Goal: Task Accomplishment & Management: Use online tool/utility

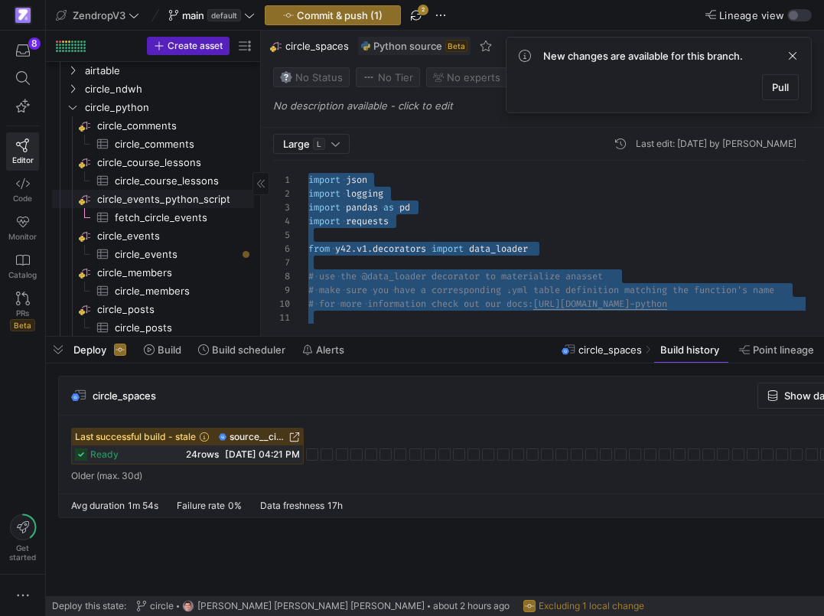
scroll to position [2373, 0]
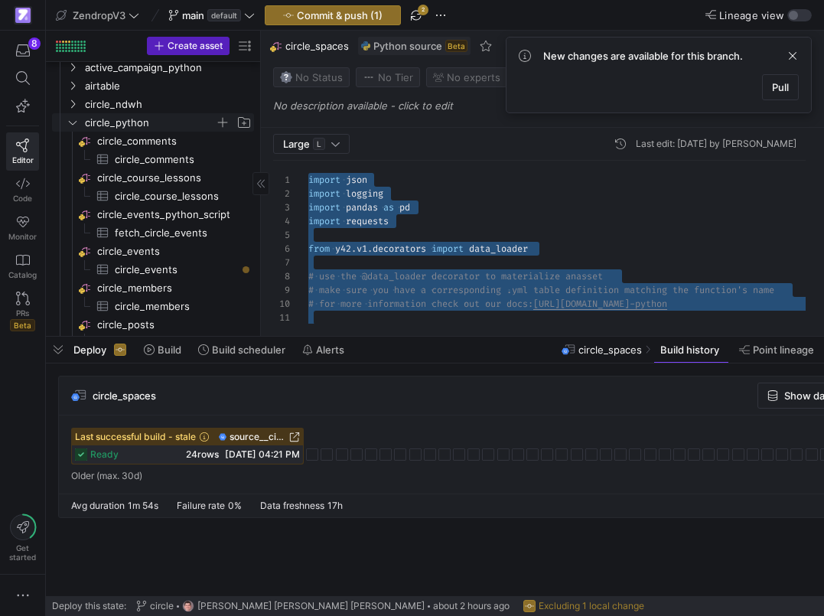
click at [131, 119] on span "circle_python" at bounding box center [150, 123] width 130 height 18
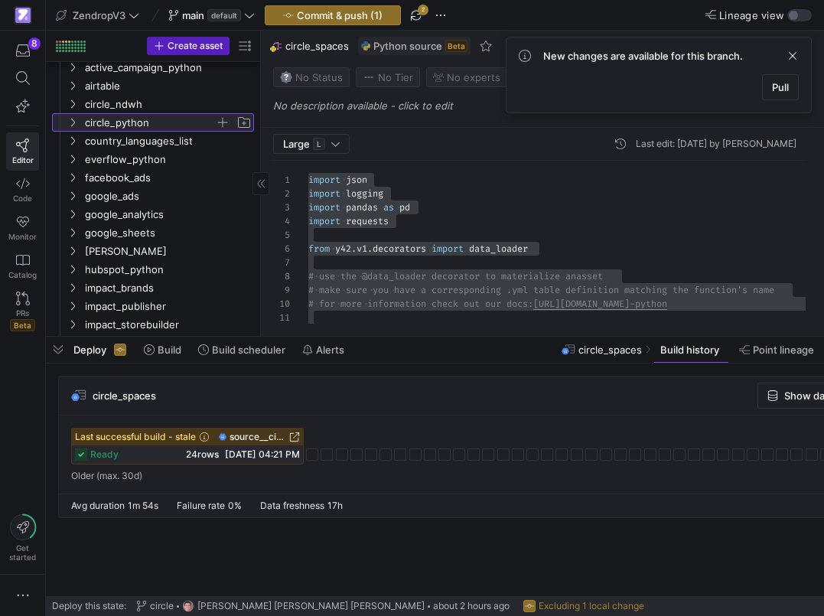
click at [131, 119] on span "circle_python" at bounding box center [150, 123] width 130 height 18
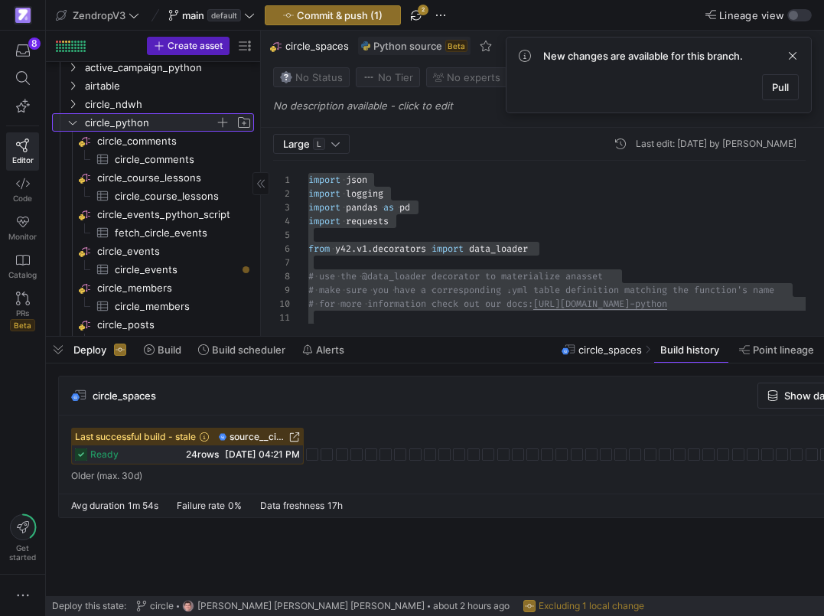
click at [223, 124] on span "button" at bounding box center [222, 122] width 15 height 15
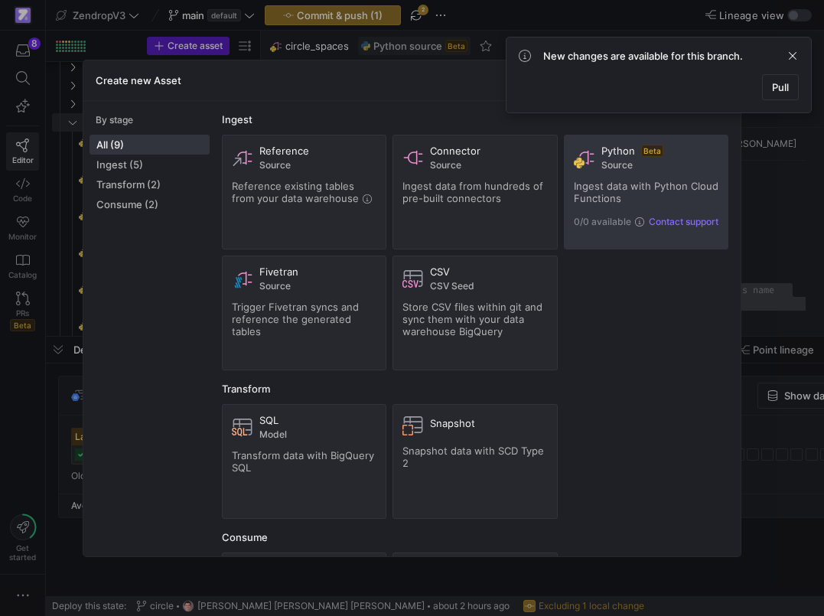
click at [609, 193] on span "Ingest data with Python Cloud Functions" at bounding box center [646, 192] width 145 height 24
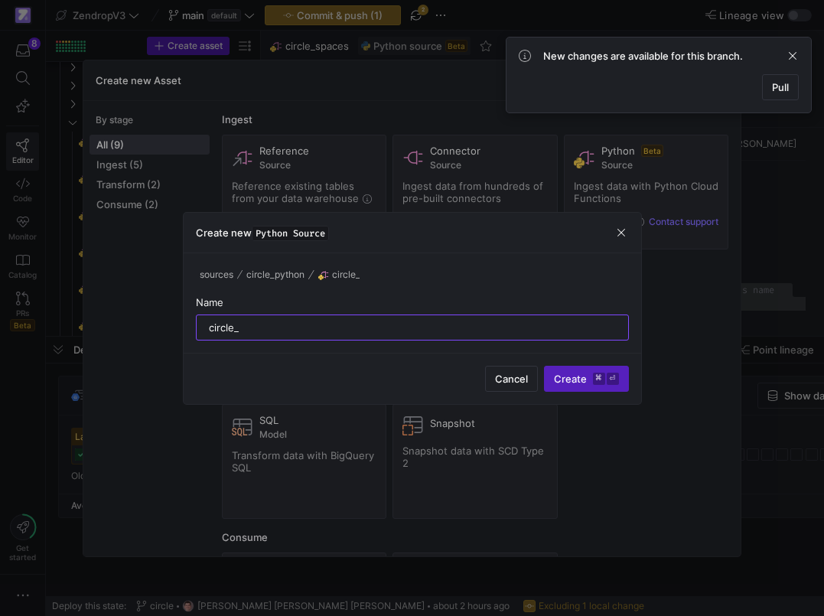
type input "circle_"
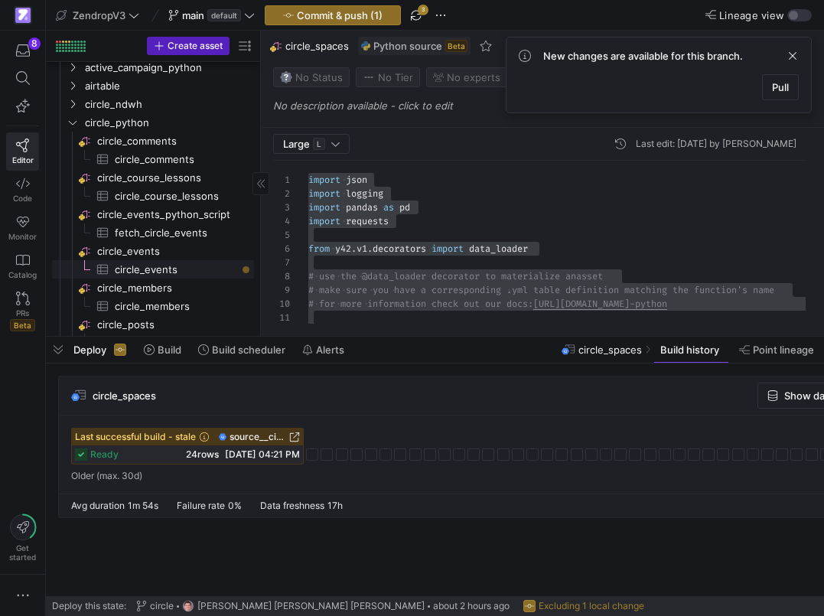
click at [147, 266] on span "circle_events​​​​​​​​​" at bounding box center [176, 270] width 122 height 18
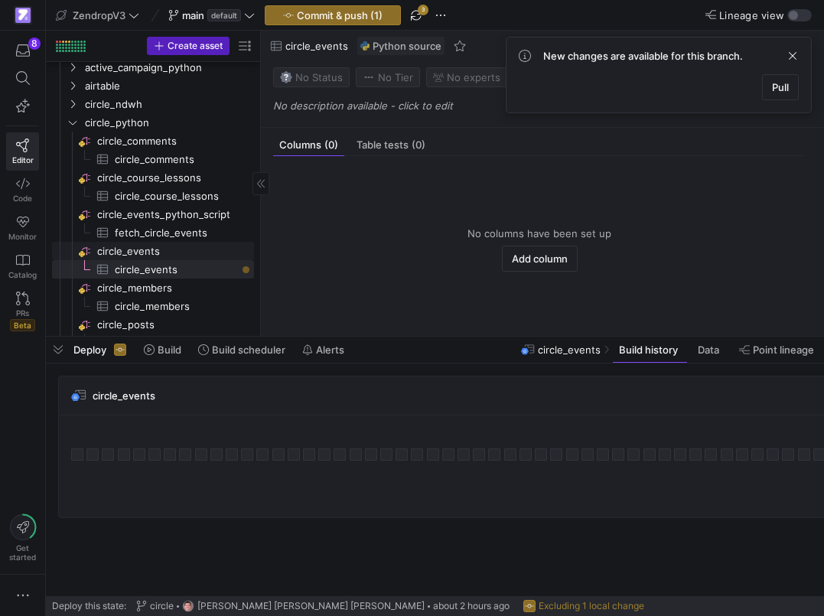
click at [157, 255] on span "circle_events​​​​​​​​" at bounding box center [174, 252] width 155 height 18
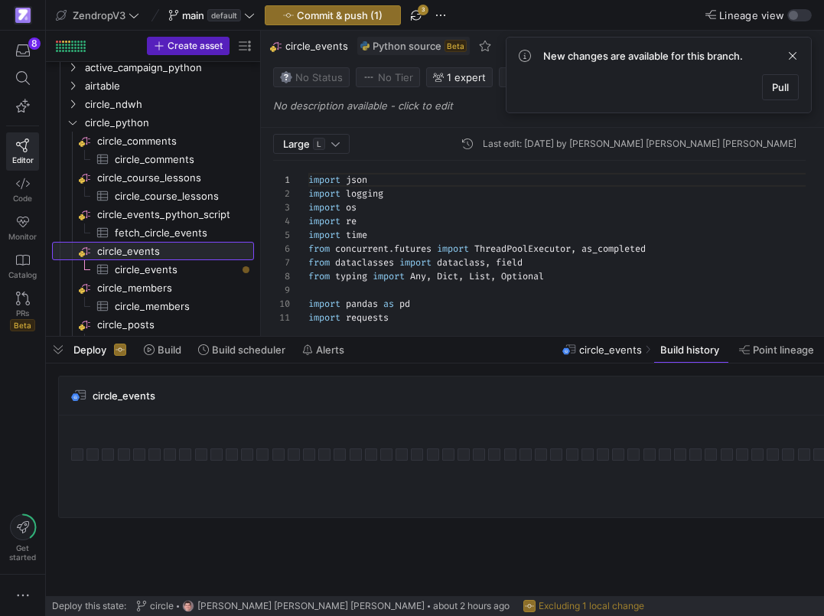
scroll to position [138, 0]
click at [418, 13] on span "button" at bounding box center [416, 15] width 18 height 18
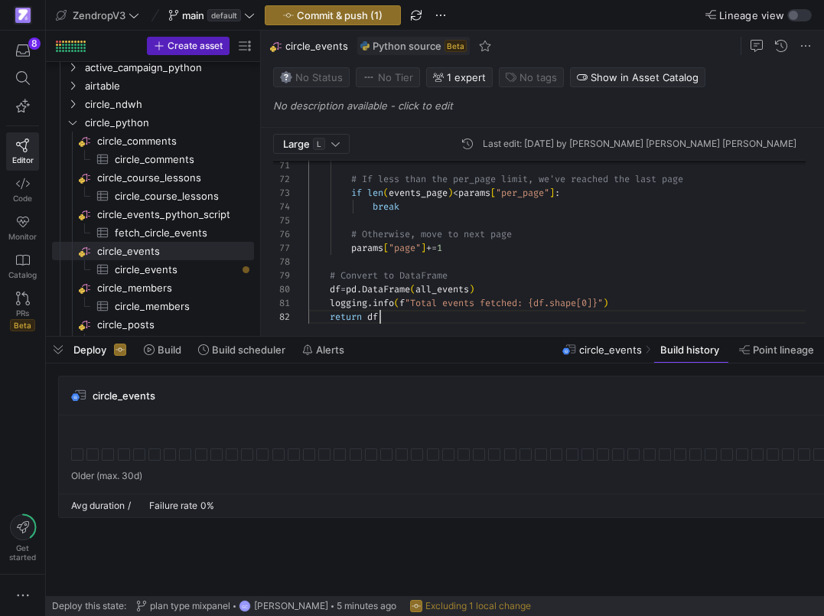
scroll to position [14, 72]
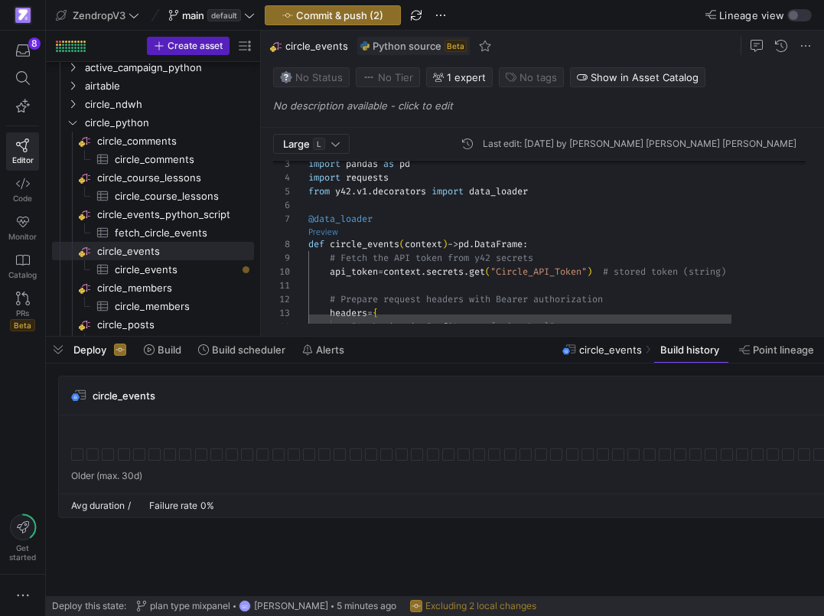
click at [331, 233] on as-split "Large L Last edit: [DATE] by [PERSON_NAME] [PERSON_NAME] [PERSON_NAME] 14 13 12…" at bounding box center [542, 183] width 563 height 305
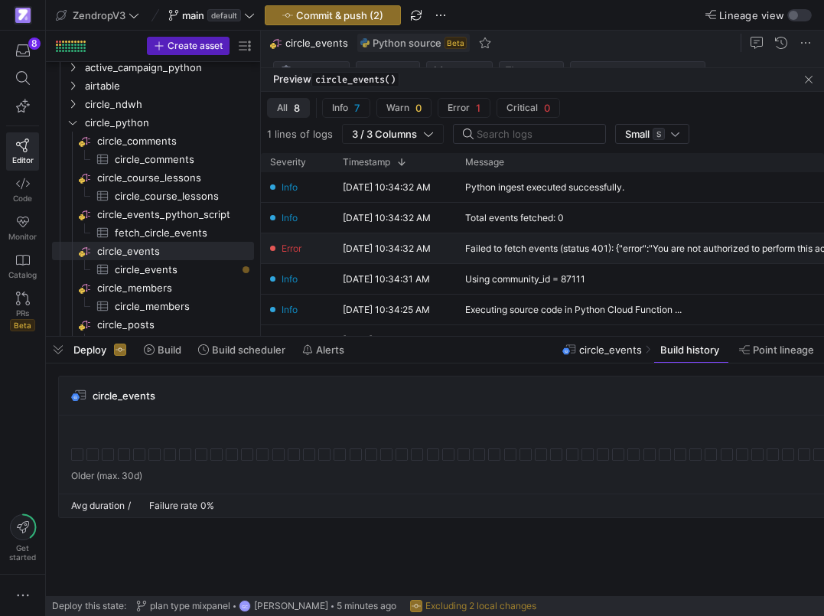
click at [507, 251] on div "Failed to fetch events (status 401): {"error":"You are not authorized to perfor…" at bounding box center [659, 248] width 389 height 11
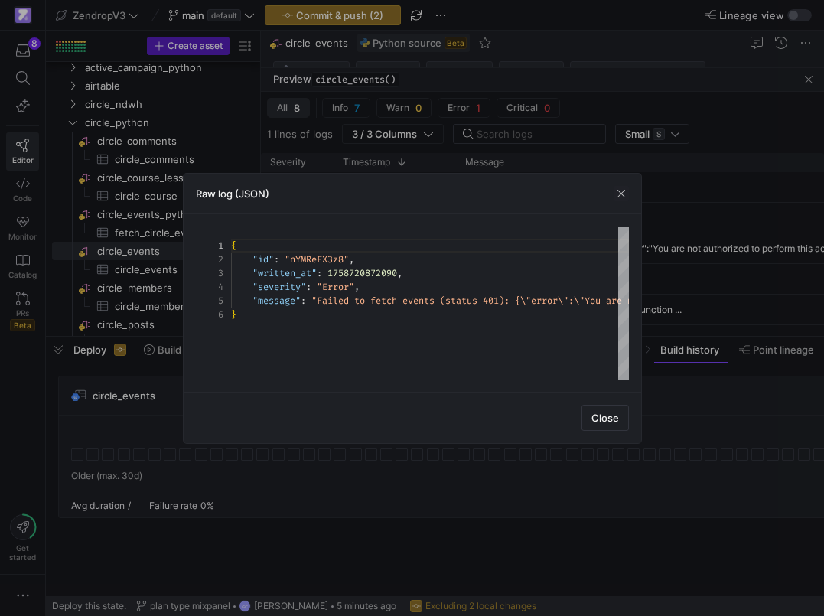
scroll to position [69, 0]
click at [402, 289] on div "{ "id" : "nYMReFX3z8" , "written_at" : 1758720872090 , "severity" : "Error" , "…" at bounding box center [566, 302] width 671 height 153
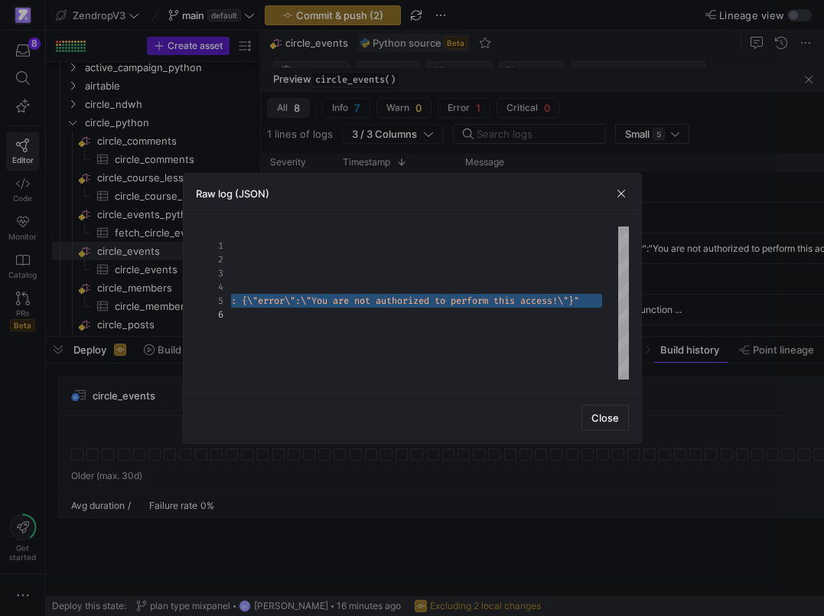
click at [323, 492] on div at bounding box center [412, 308] width 824 height 616
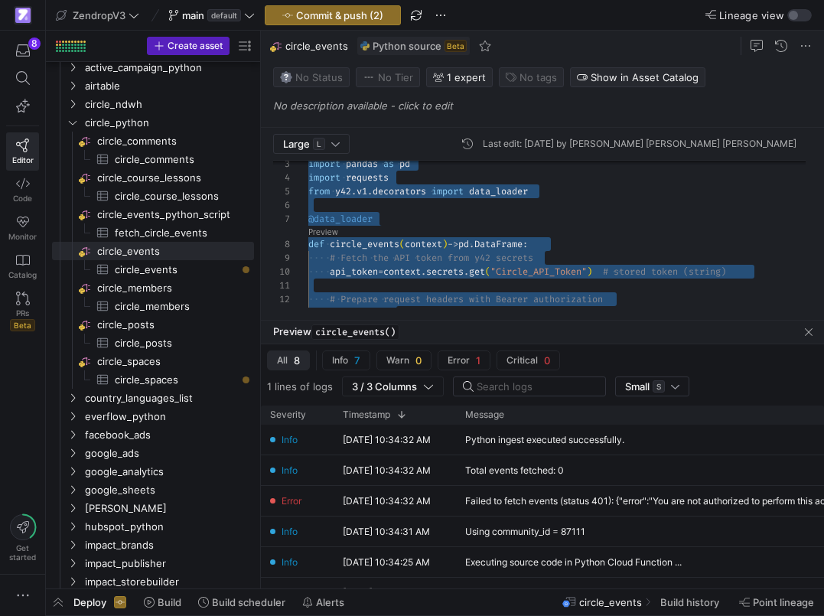
scroll to position [124, 72]
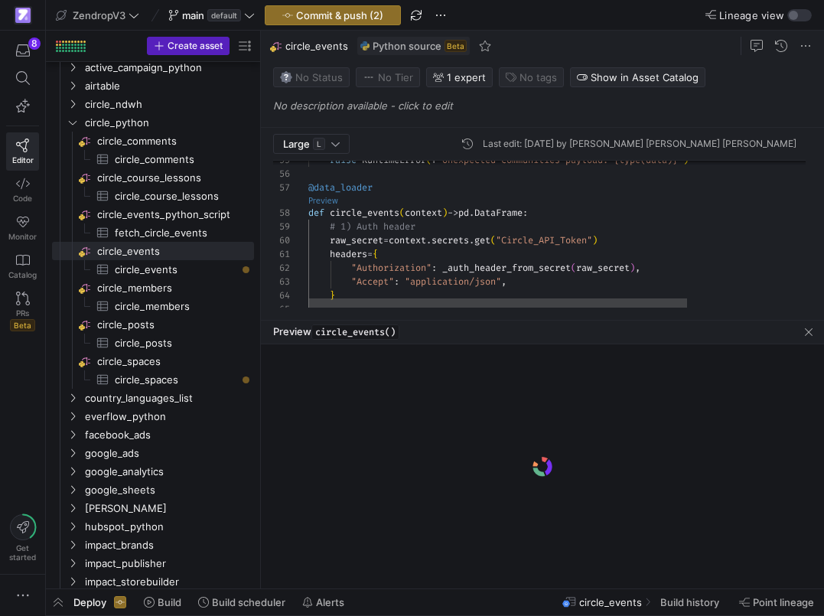
click at [333, 200] on link "Preview" at bounding box center [323, 201] width 30 height 8
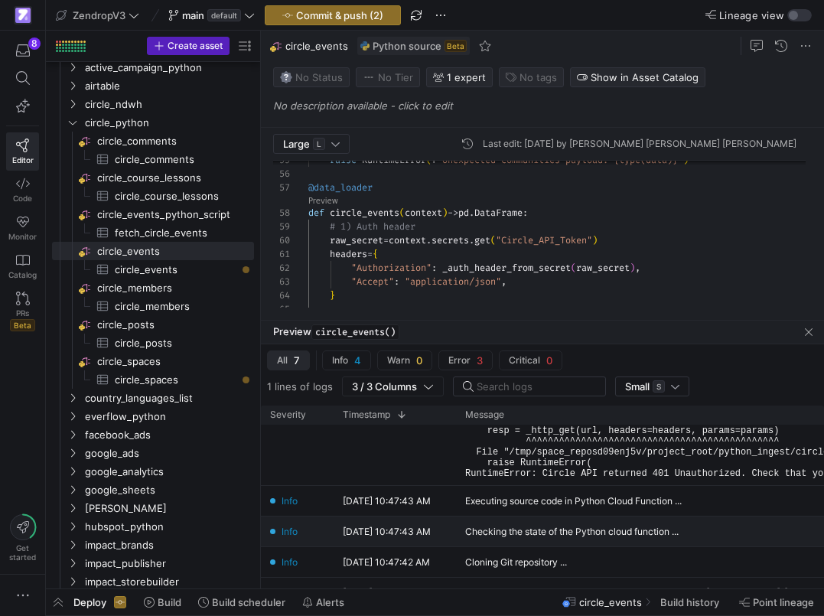
scroll to position [0, 0]
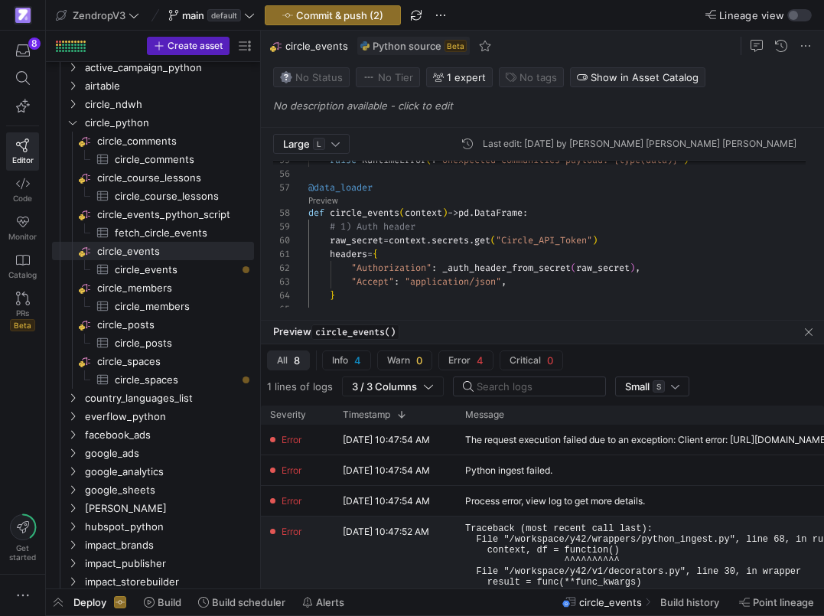
click at [383, 542] on div "[DATE] 10:47:52 AM" at bounding box center [395, 593] width 122 height 152
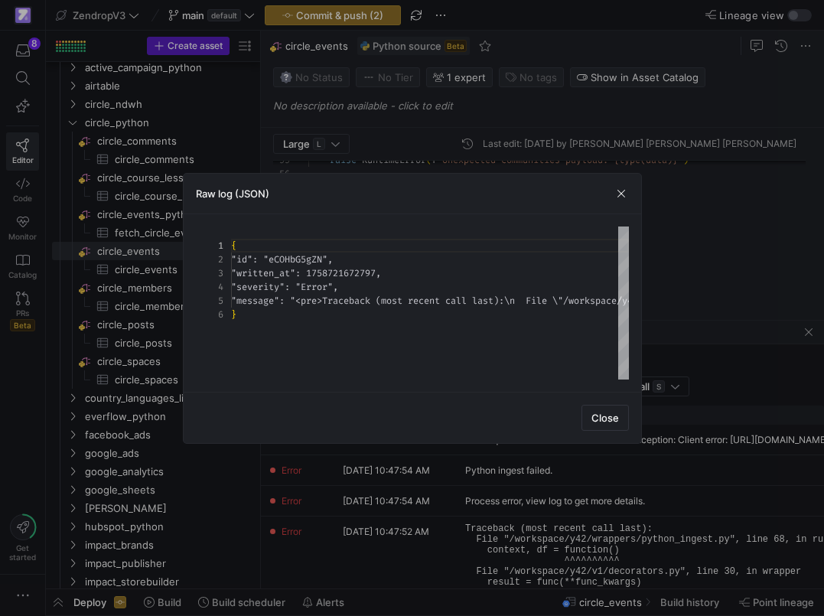
scroll to position [55, 0]
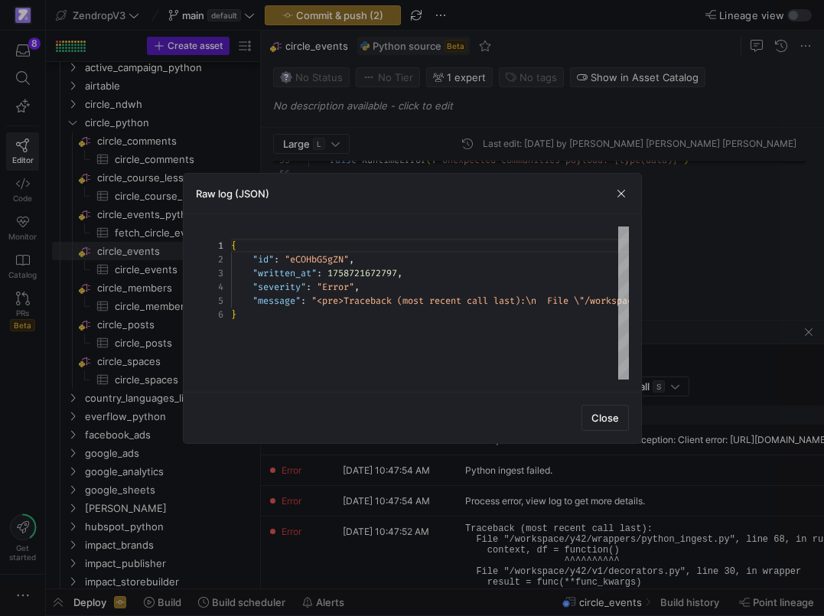
click at [653, 310] on div at bounding box center [412, 308] width 824 height 616
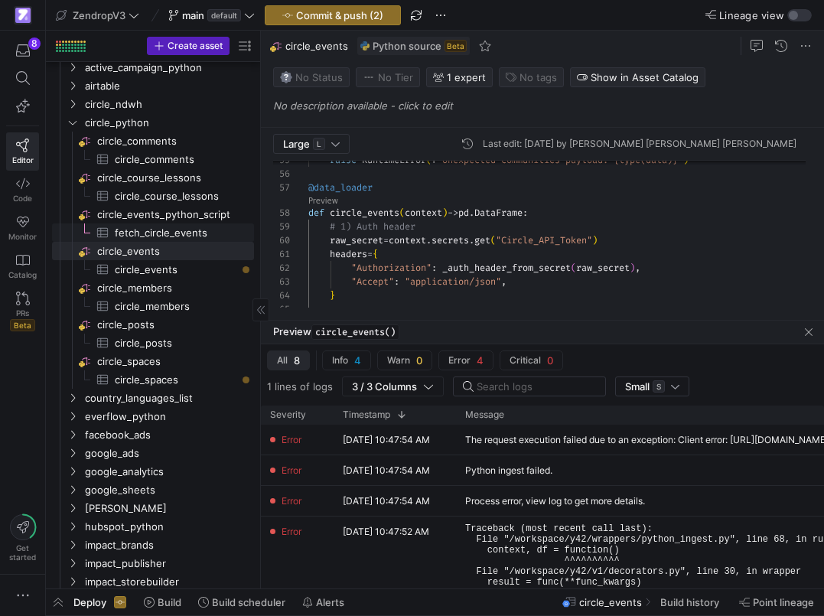
scroll to position [2365, 0]
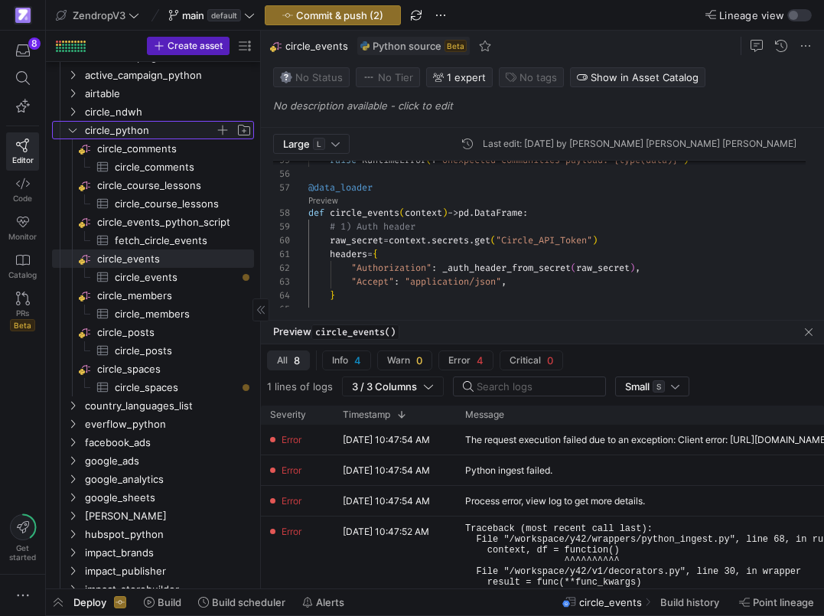
click at [182, 135] on span "circle_python" at bounding box center [150, 131] width 130 height 18
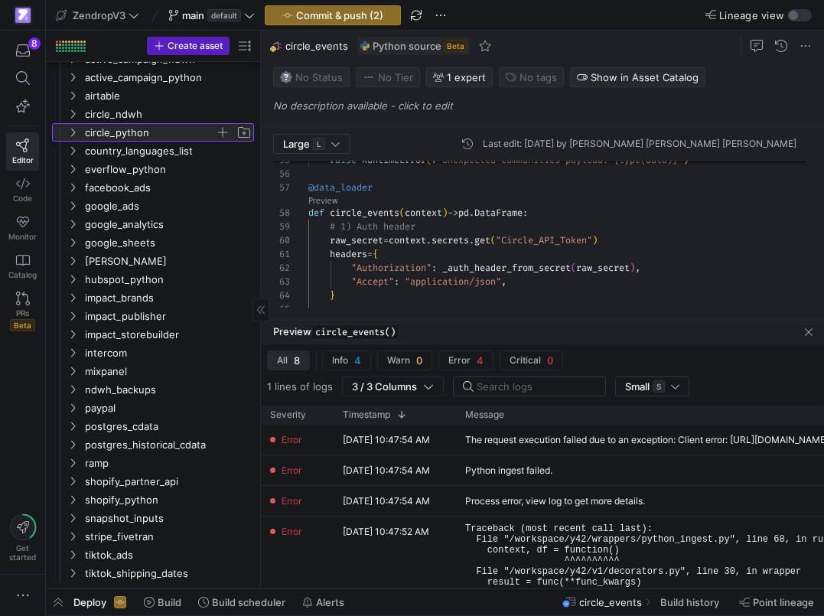
click at [183, 135] on span "circle_python" at bounding box center [150, 133] width 130 height 18
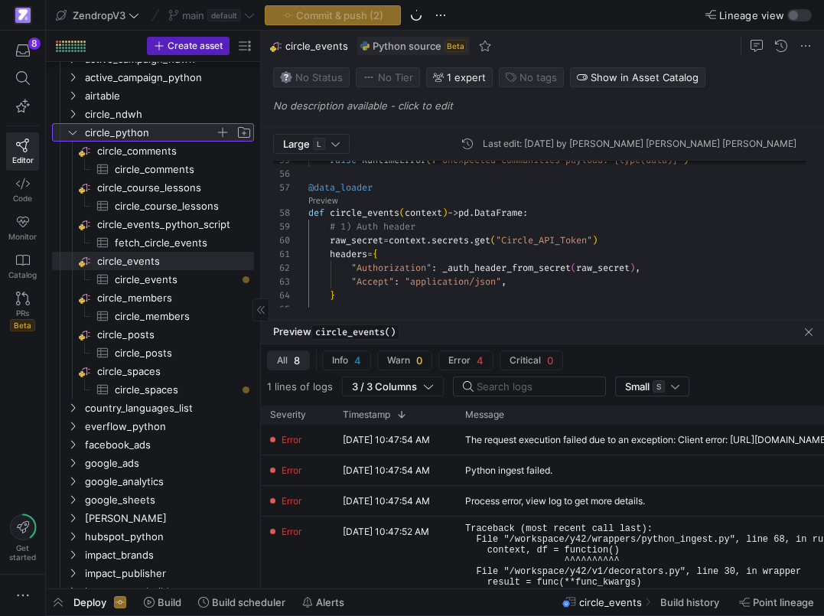
click at [223, 132] on span "button" at bounding box center [222, 132] width 15 height 15
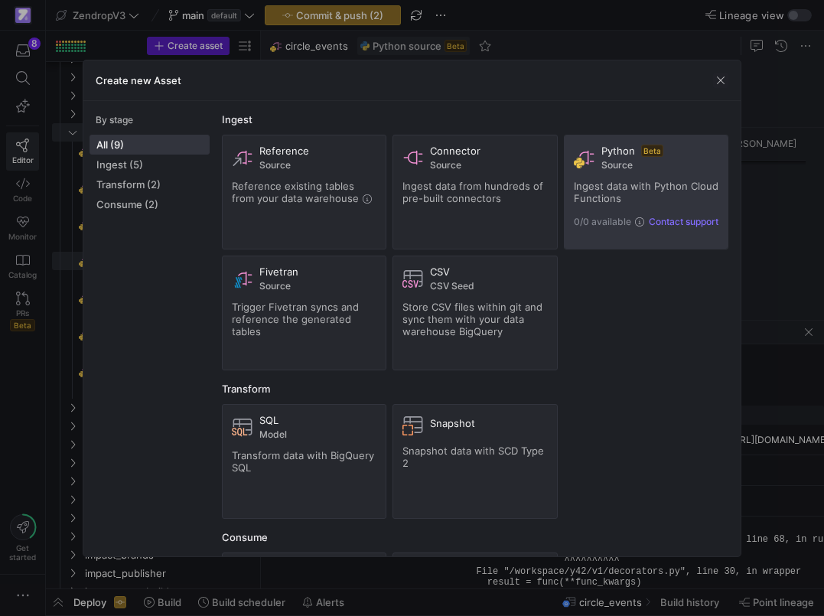
click at [598, 181] on span "Ingest data with Python Cloud Functions" at bounding box center [646, 192] width 145 height 24
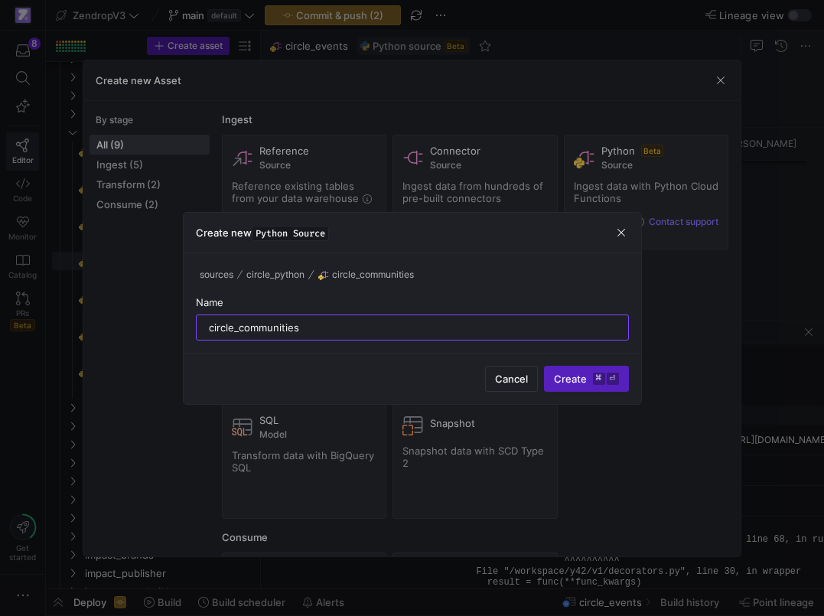
type input "circle_communities"
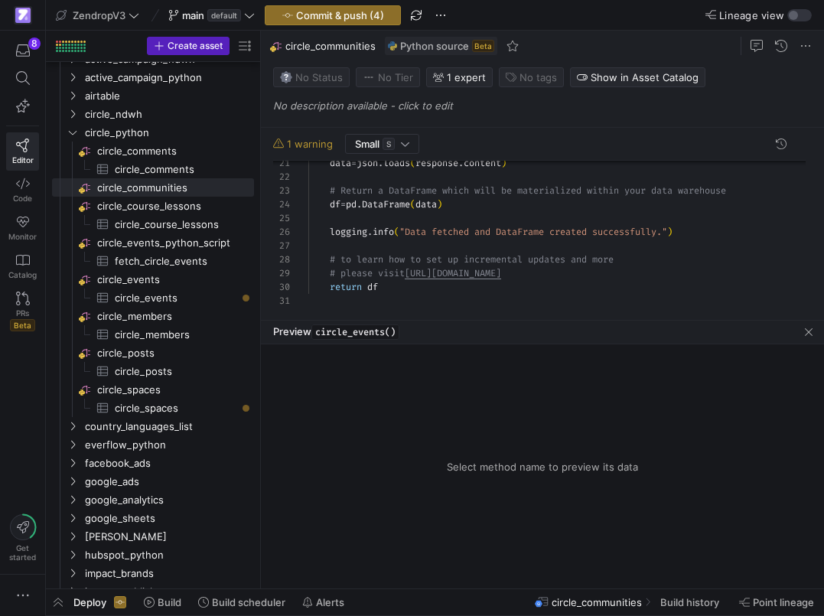
click at [461, 216] on div "data = json . loads ( response . content ) # Return a DataFrame which will be m…" at bounding box center [563, 82] width 510 height 451
click at [409, 144] on div at bounding box center [405, 144] width 8 height 12
click at [394, 193] on span "Large L" at bounding box center [382, 193] width 63 height 12
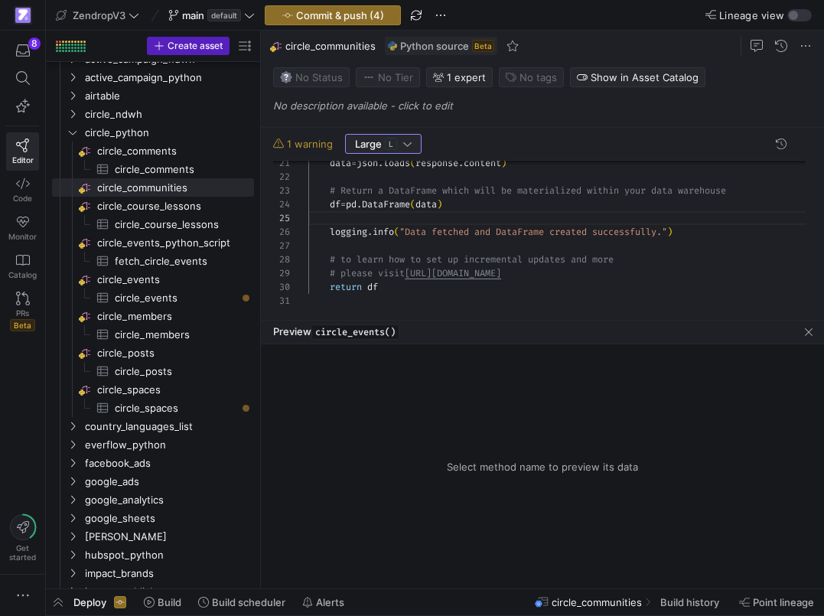
click at [394, 194] on div "data = json . loads ( response . content ) # Return a DataFrame which will be m…" at bounding box center [563, 82] width 510 height 451
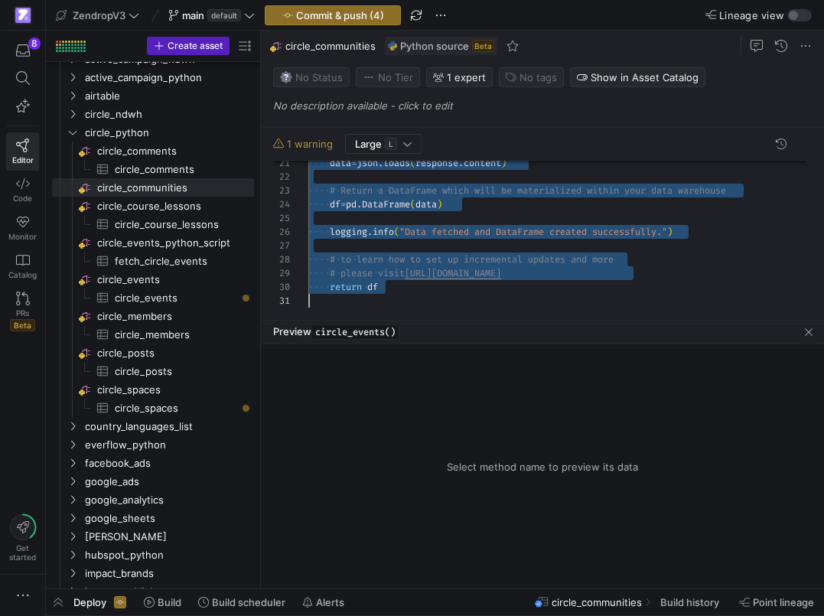
scroll to position [55, 72]
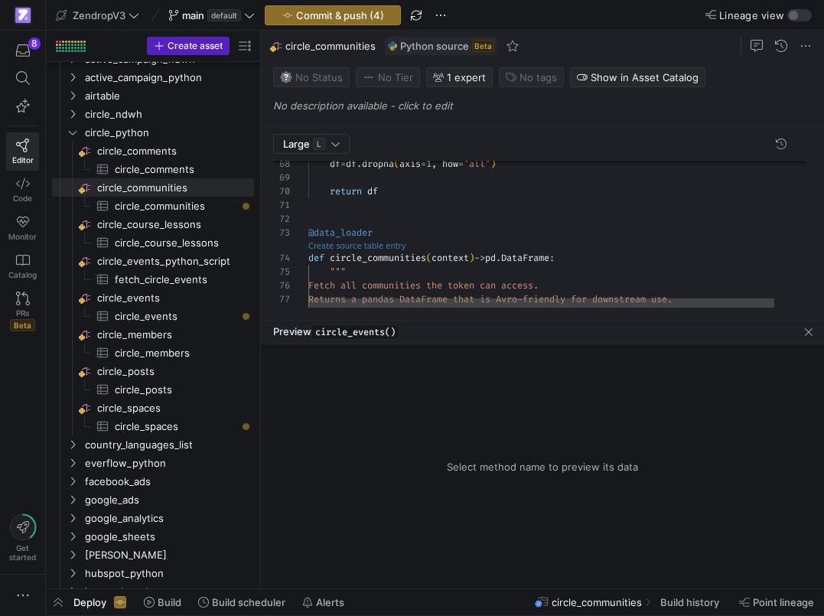
click at [373, 245] on link "Create source table entry" at bounding box center [357, 246] width 98 height 8
click at [366, 15] on span "Commit & push (4)" at bounding box center [340, 15] width 88 height 12
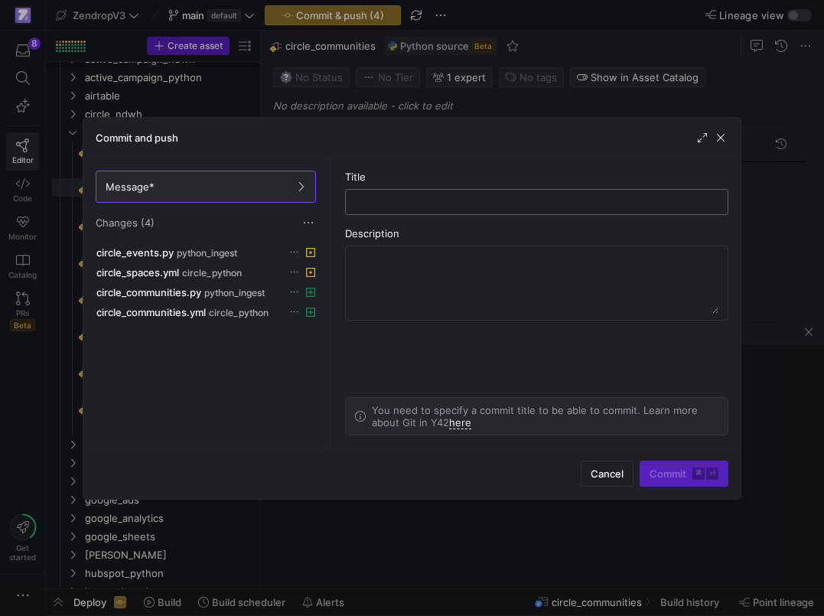
click at [371, 204] on input "text" at bounding box center [537, 202] width 358 height 12
type input "circle communities"
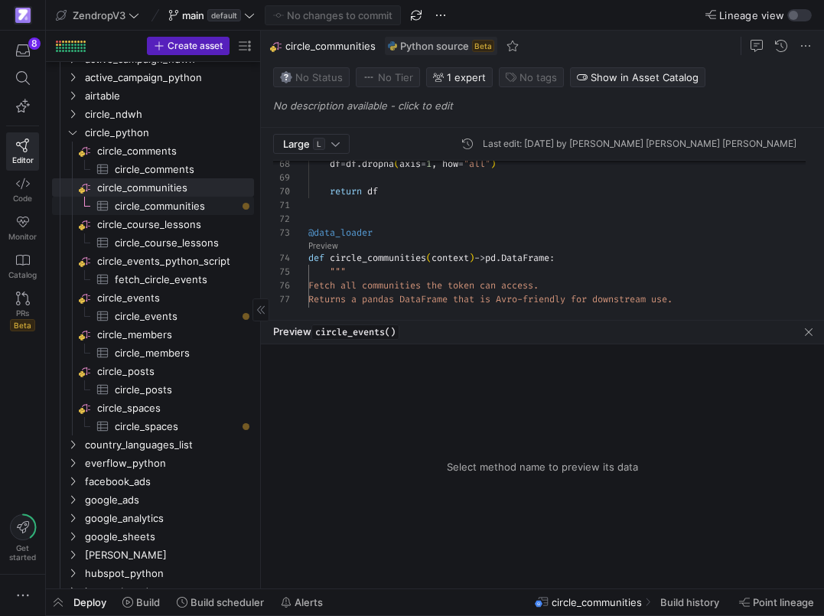
click at [204, 198] on span "circle_communities​​​​​​​​​" at bounding box center [176, 206] width 122 height 18
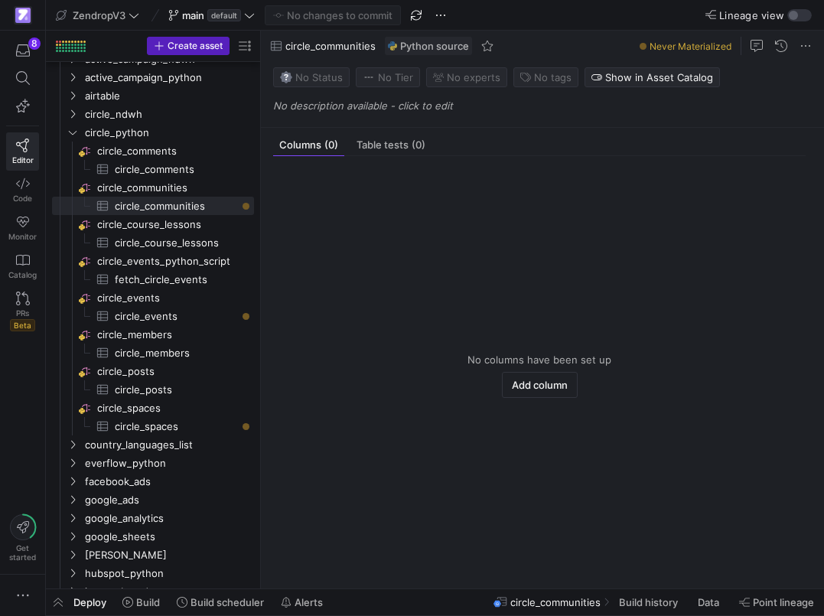
click at [566, 601] on span "circle_communities" at bounding box center [555, 602] width 90 height 12
click at [621, 596] on span at bounding box center [650, 602] width 74 height 24
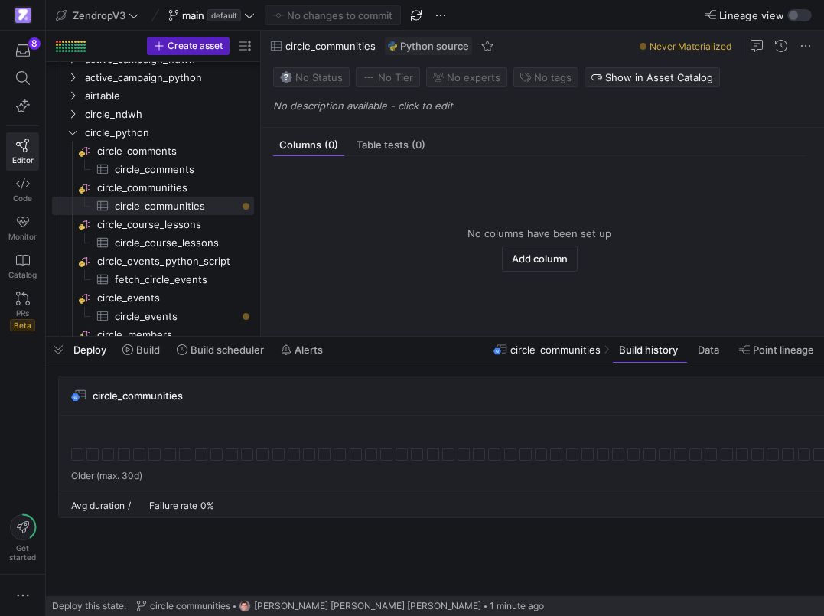
scroll to position [0, 166]
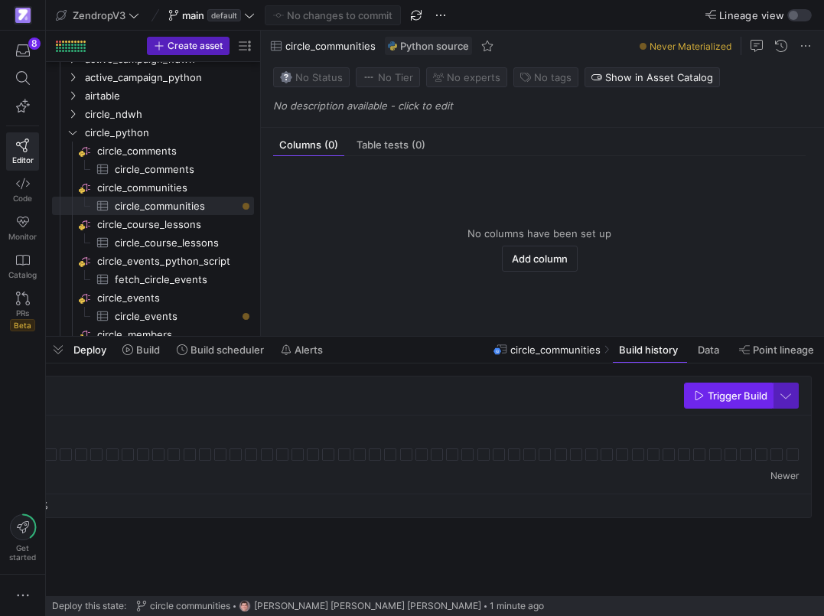
click at [715, 399] on span "Trigger Build" at bounding box center [738, 395] width 60 height 12
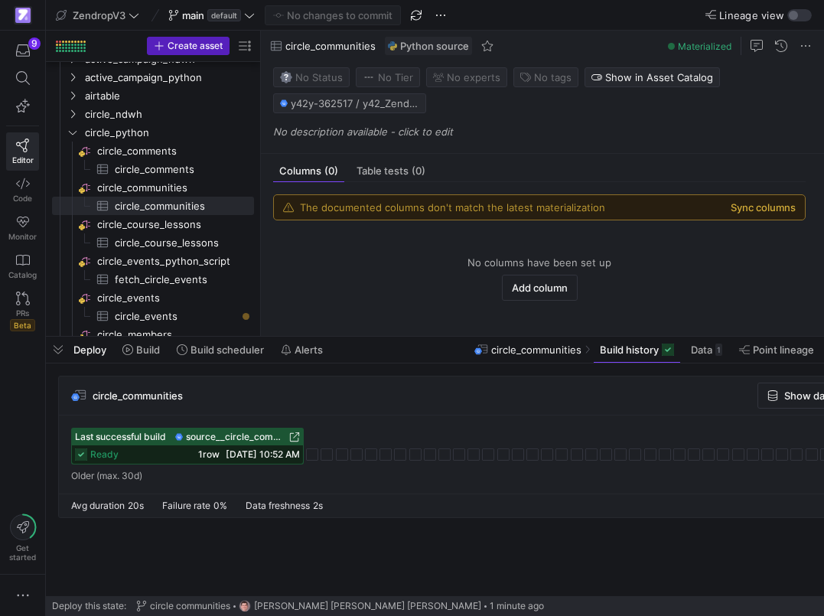
click at [784, 210] on button "Sync columns" at bounding box center [763, 207] width 65 height 12
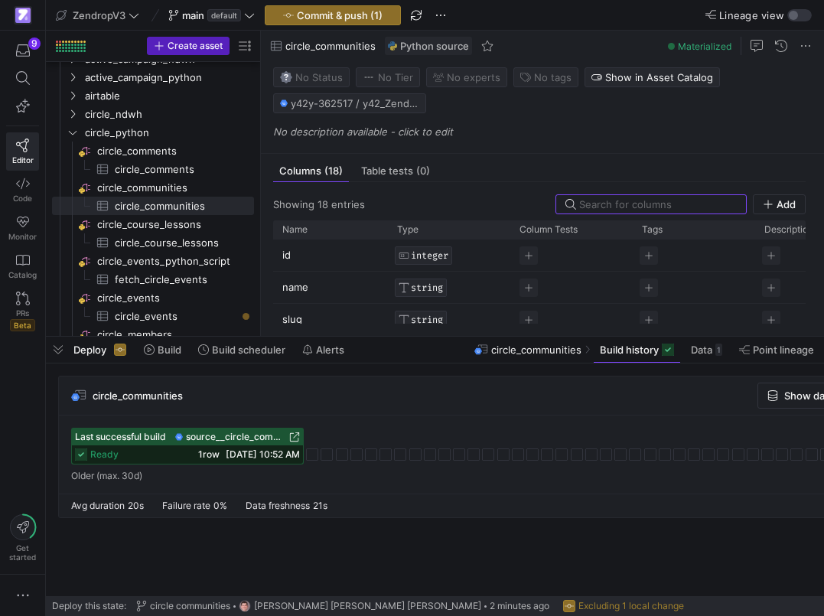
click at [637, 393] on div "circle_communities Show data Trigger Build" at bounding box center [518, 395] width 918 height 39
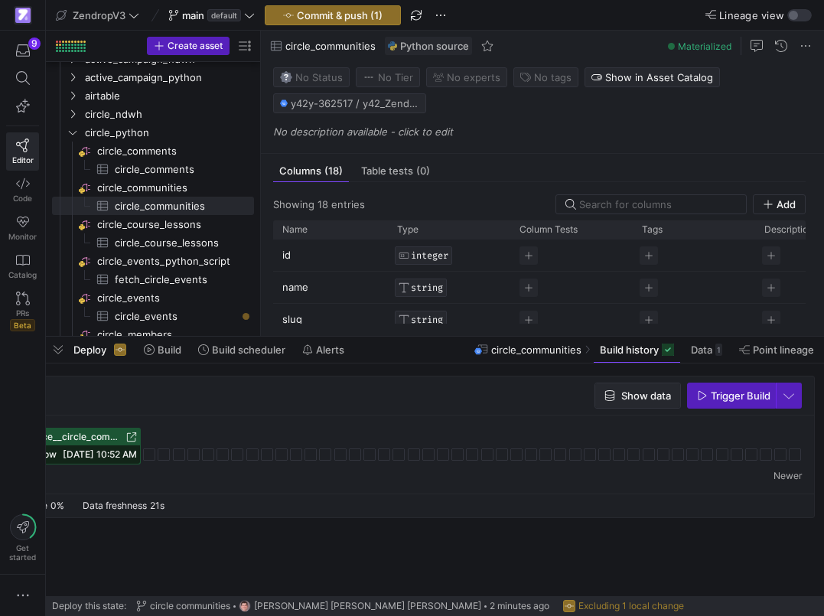
scroll to position [0, 166]
click at [634, 402] on span "Show data" at bounding box center [643, 395] width 50 height 12
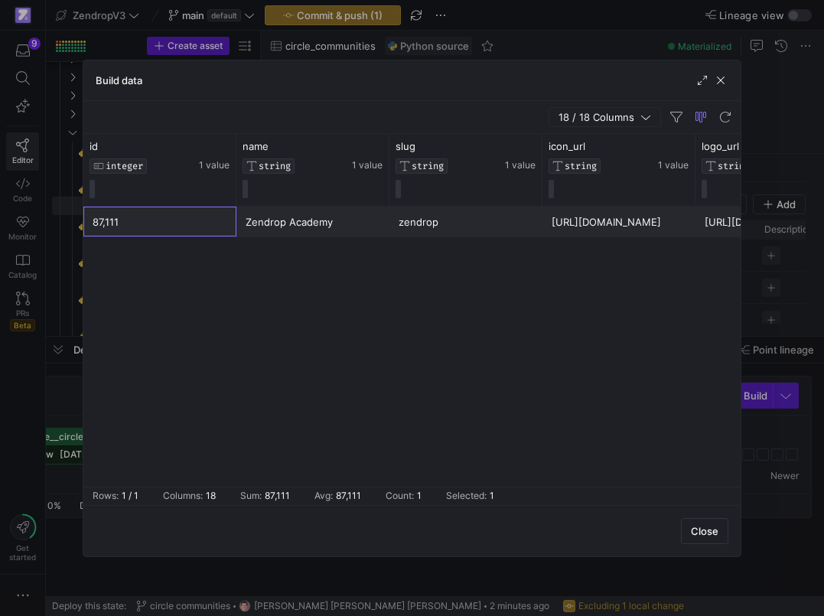
click at [113, 219] on div "87,111" at bounding box center [160, 222] width 135 height 30
click at [34, 365] on div at bounding box center [412, 308] width 824 height 616
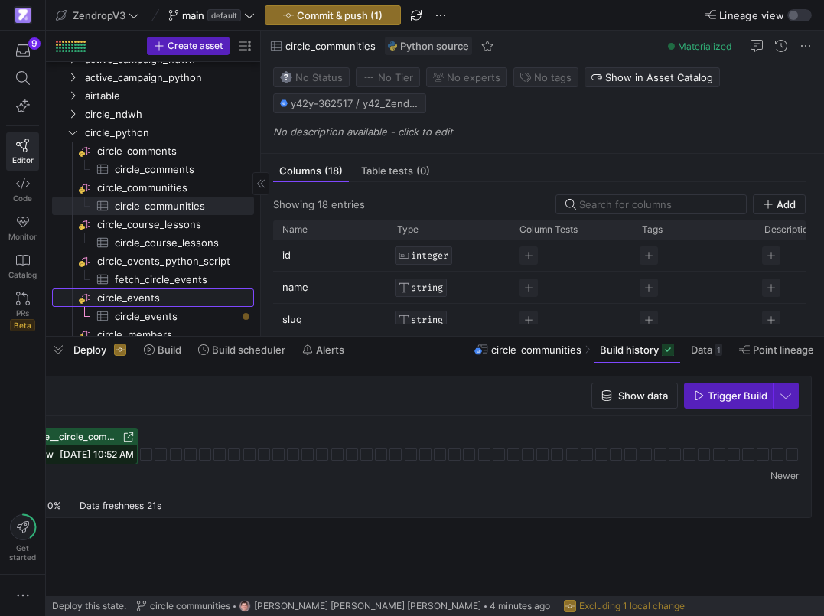
click at [152, 291] on span "circle_events​​​​​​​​" at bounding box center [174, 298] width 155 height 18
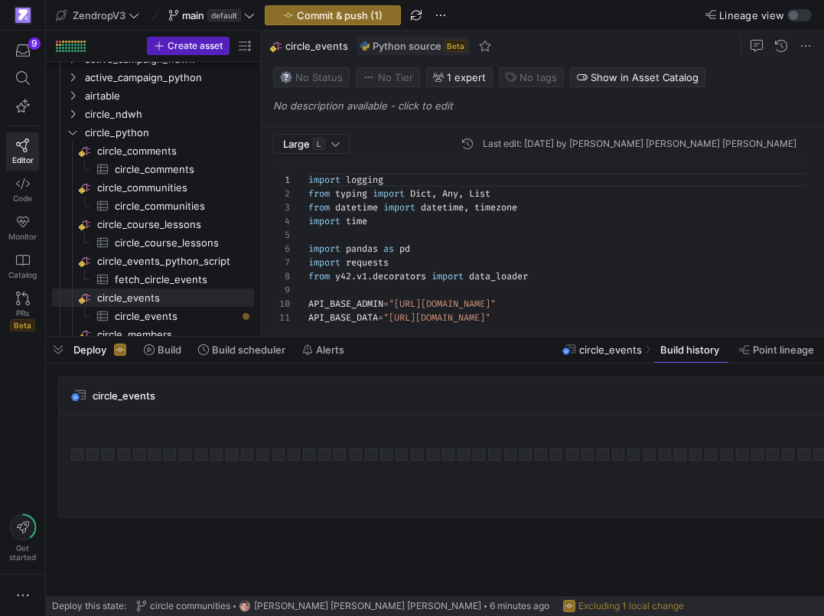
scroll to position [41, 38]
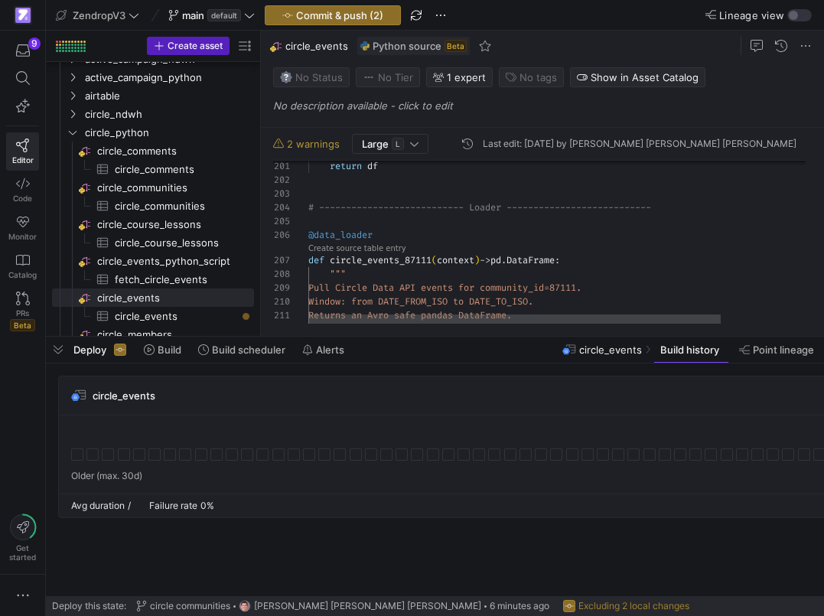
scroll to position [83, 132]
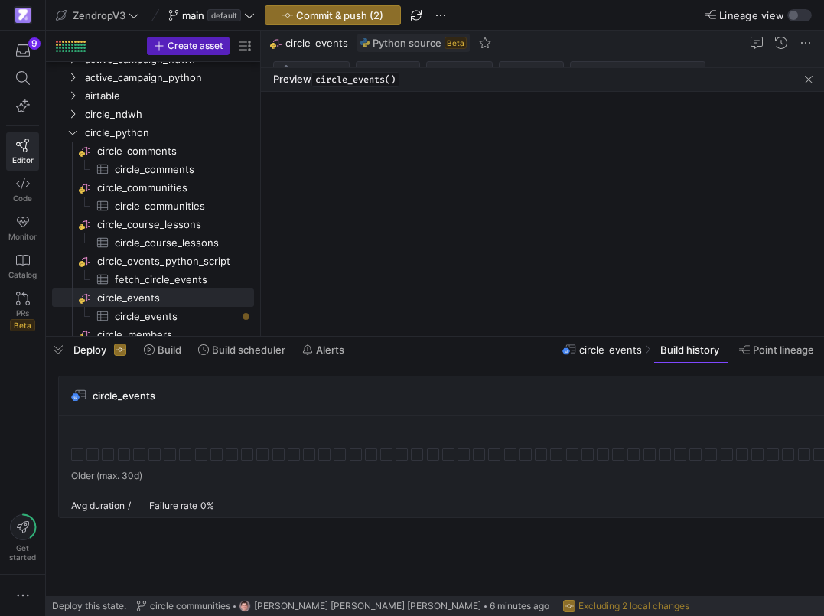
click at [326, 249] on as-split "Large L Last edit: [DATE] by [PERSON_NAME] [PERSON_NAME] [PERSON_NAME] 201 202 …" at bounding box center [542, 183] width 563 height 305
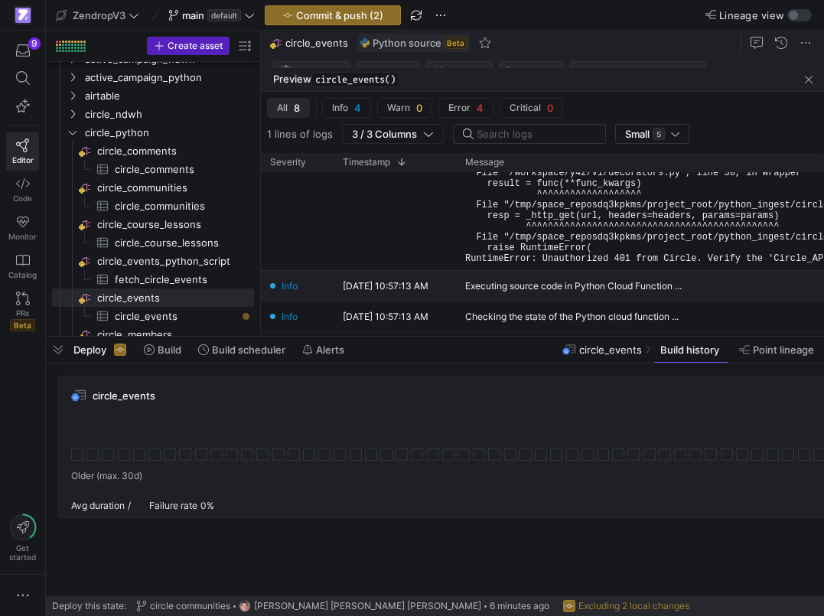
scroll to position [170, 0]
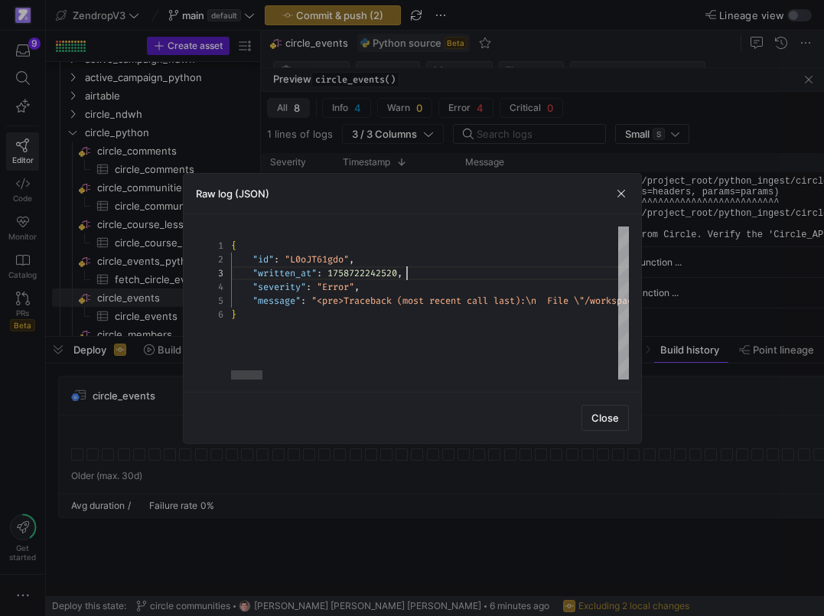
scroll to position [28, 176]
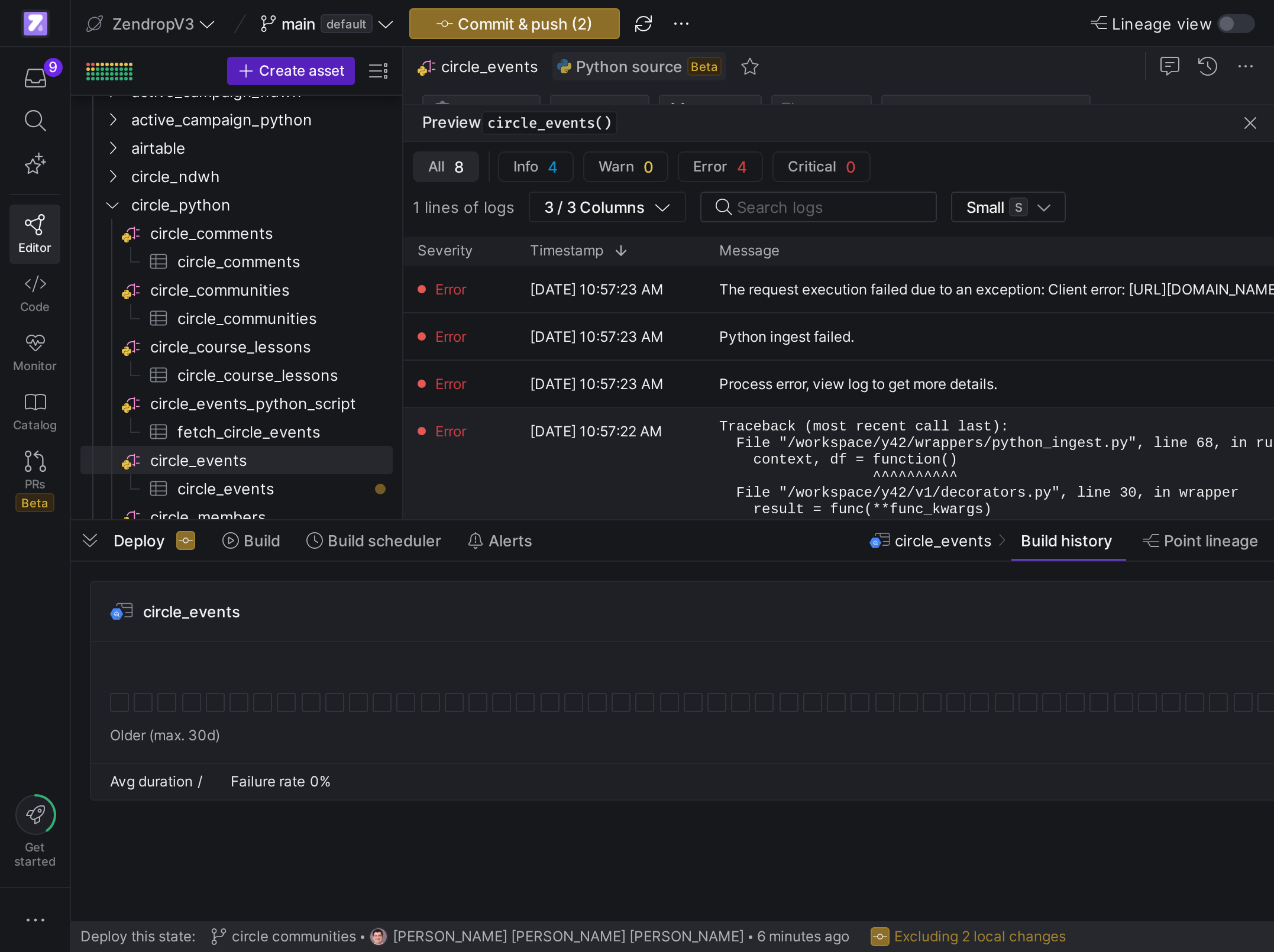
scroll to position [0, 0]
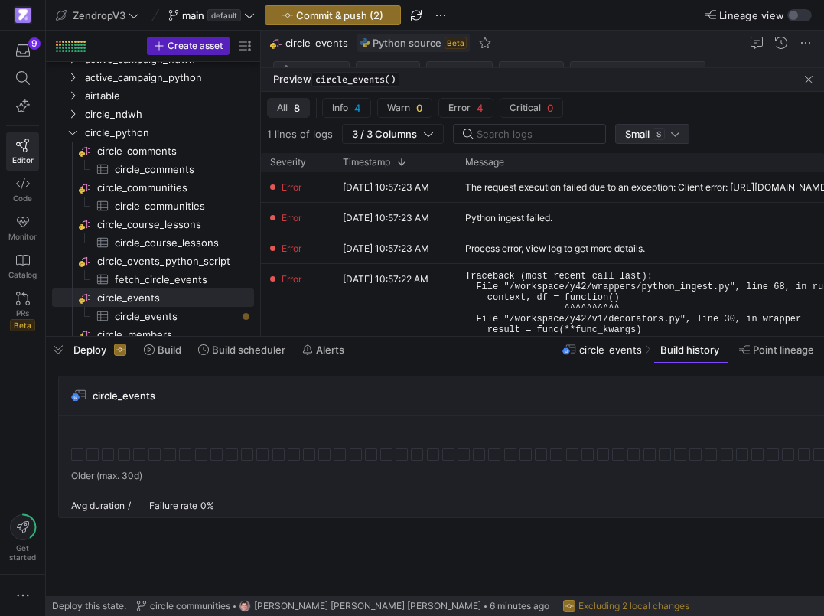
click at [668, 136] on div "Small S" at bounding box center [652, 134] width 54 height 12
click at [650, 179] on span "Large L" at bounding box center [652, 184] width 63 height 12
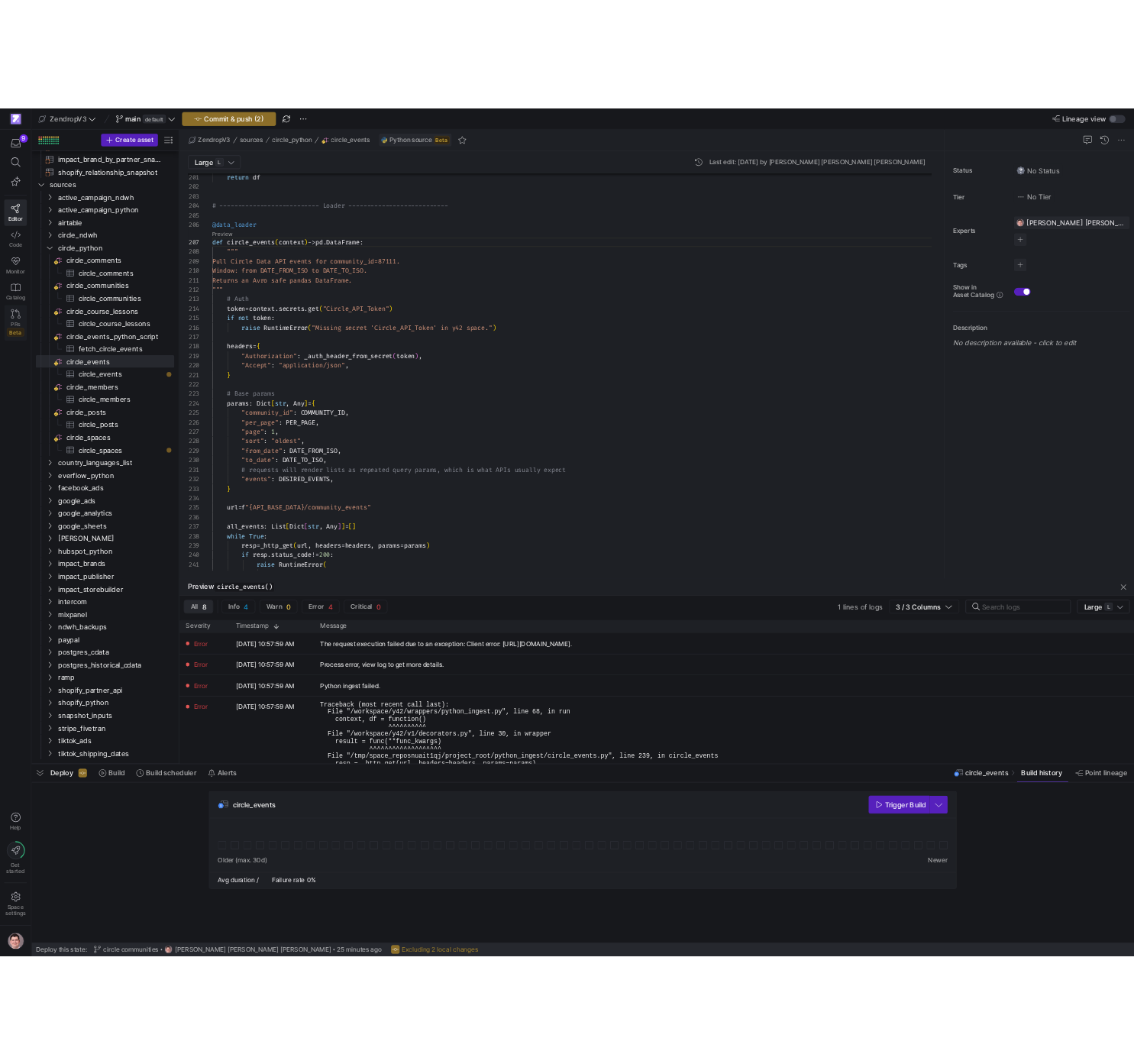
scroll to position [2283, 0]
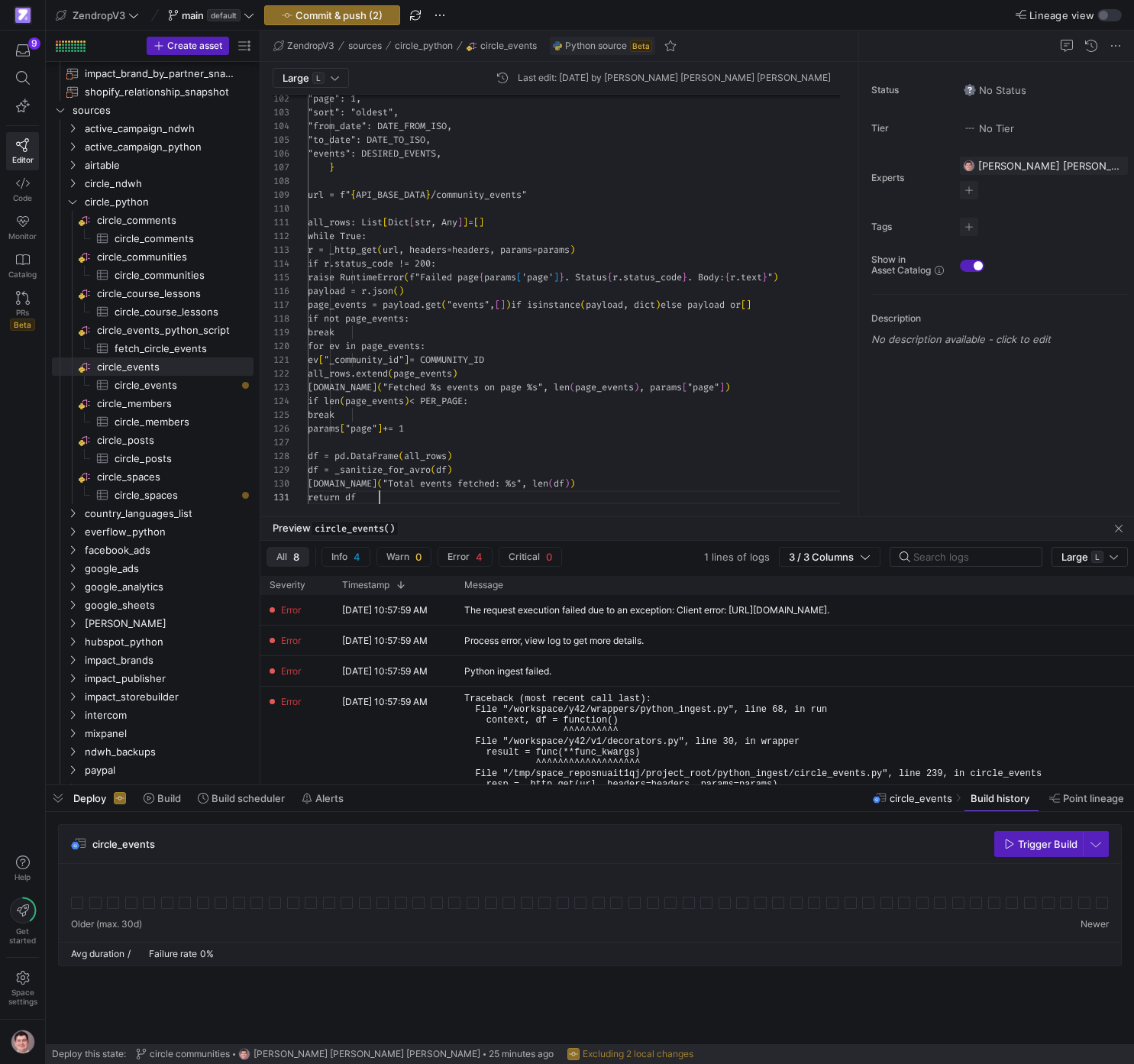
scroll to position [0, 72]
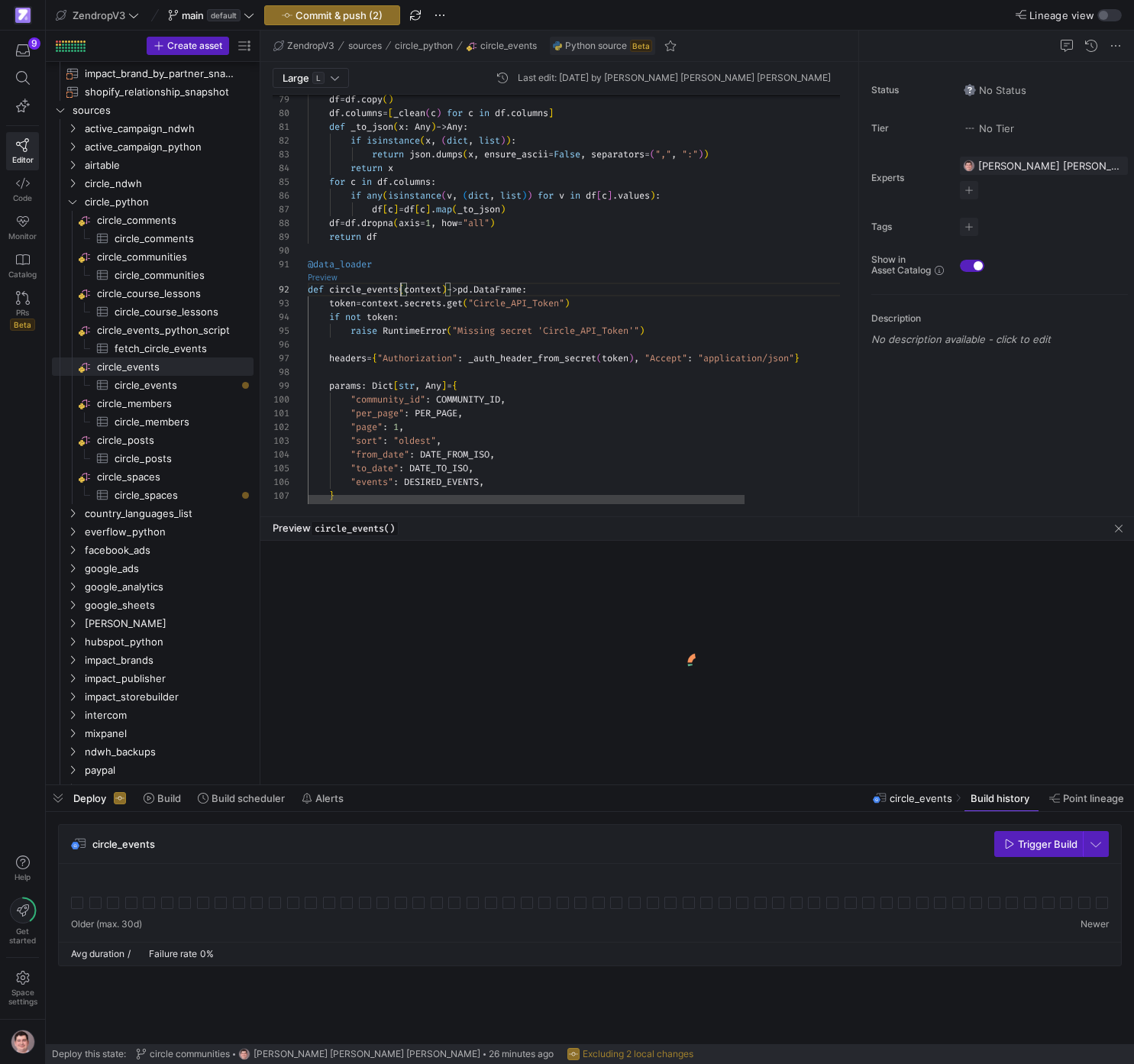
click at [323, 278] on link "Preview" at bounding box center [322, 277] width 30 height 8
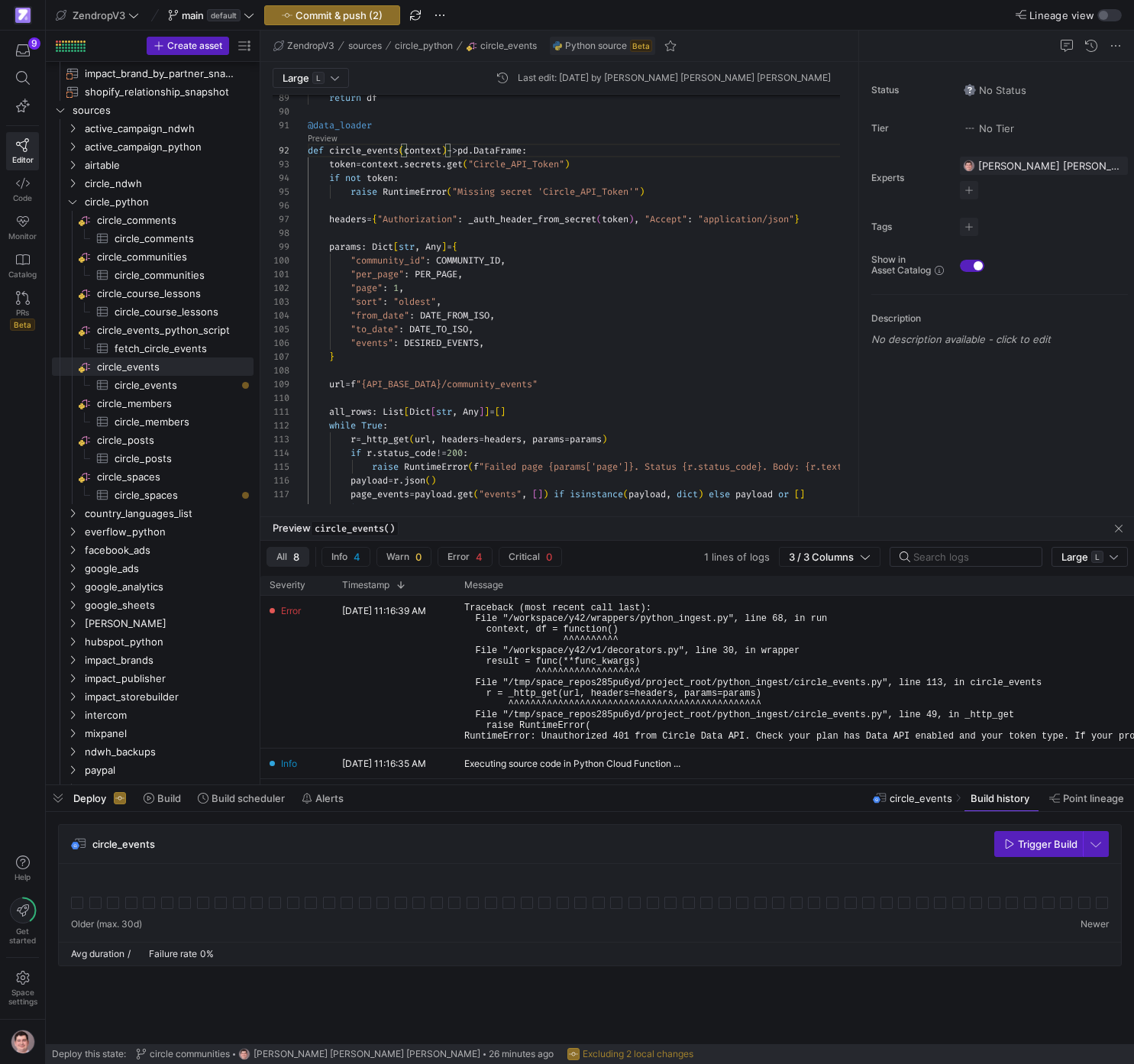
scroll to position [136, 0]
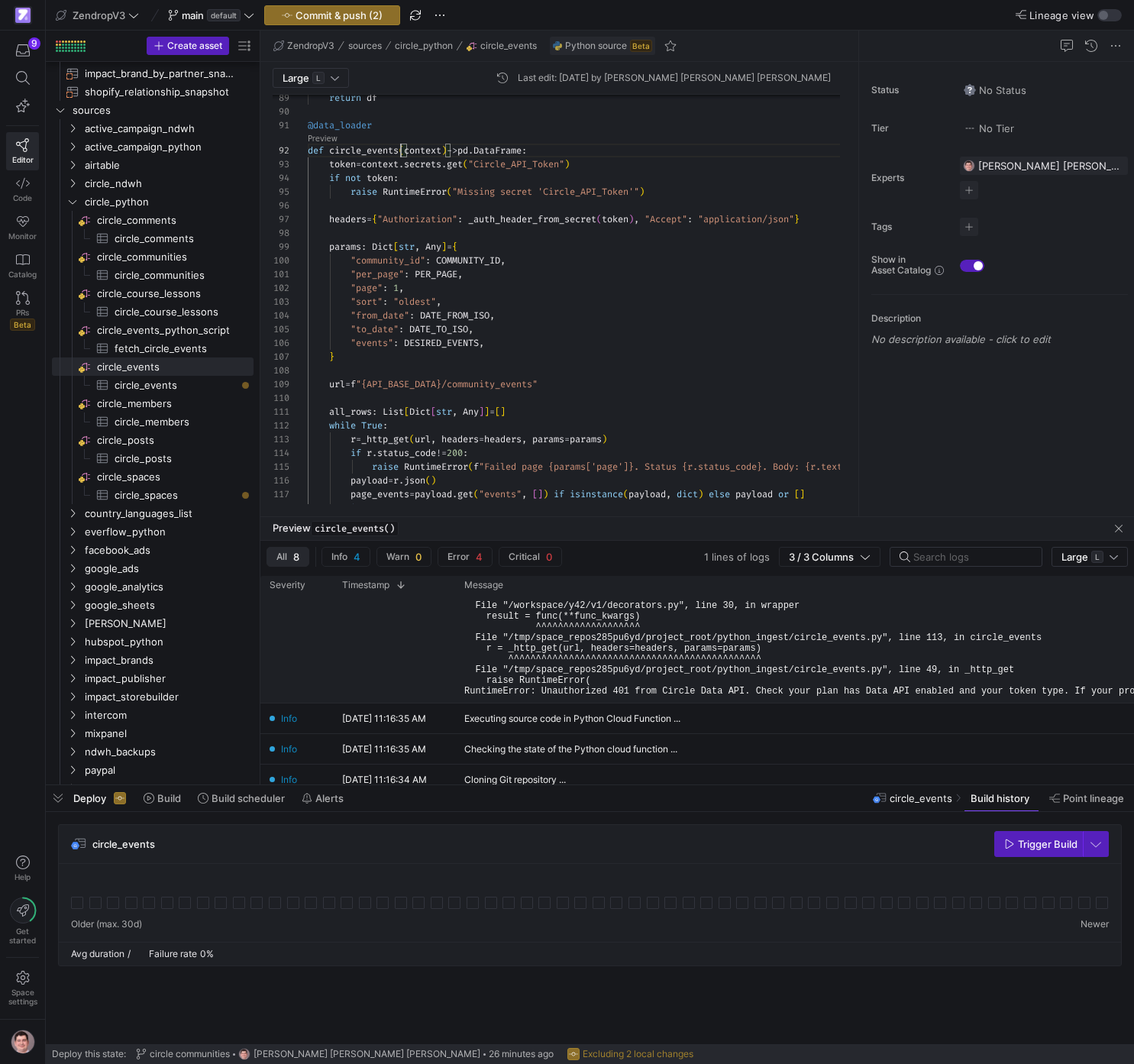
click at [711, 614] on pre "Traceback (most recent call last): File "/workspace/y42/wrappers/python_ingest.…" at bounding box center [1047, 627] width 1166 height 139
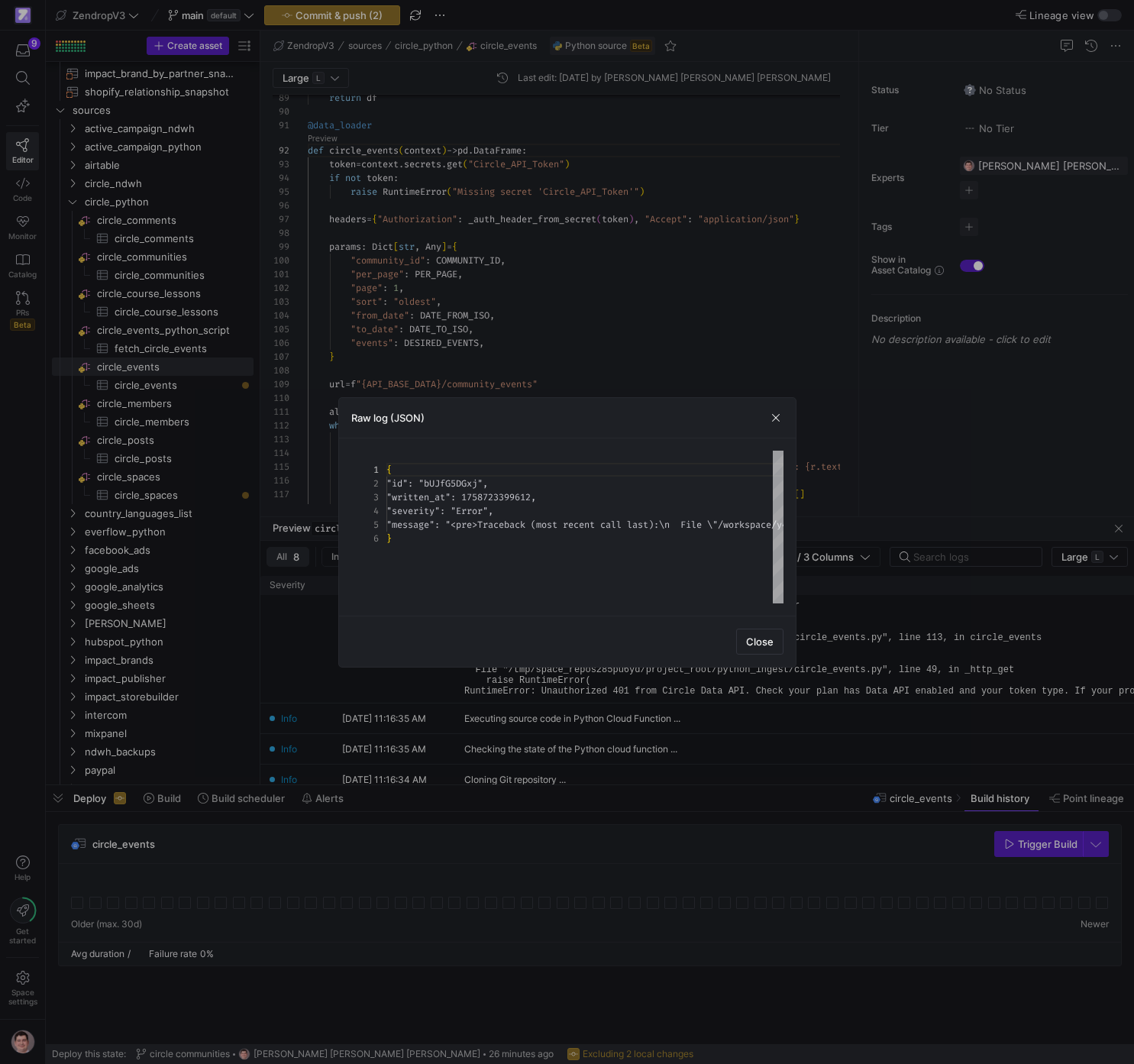
scroll to position [55, 0]
click at [641, 364] on div at bounding box center [567, 532] width 1134 height 1064
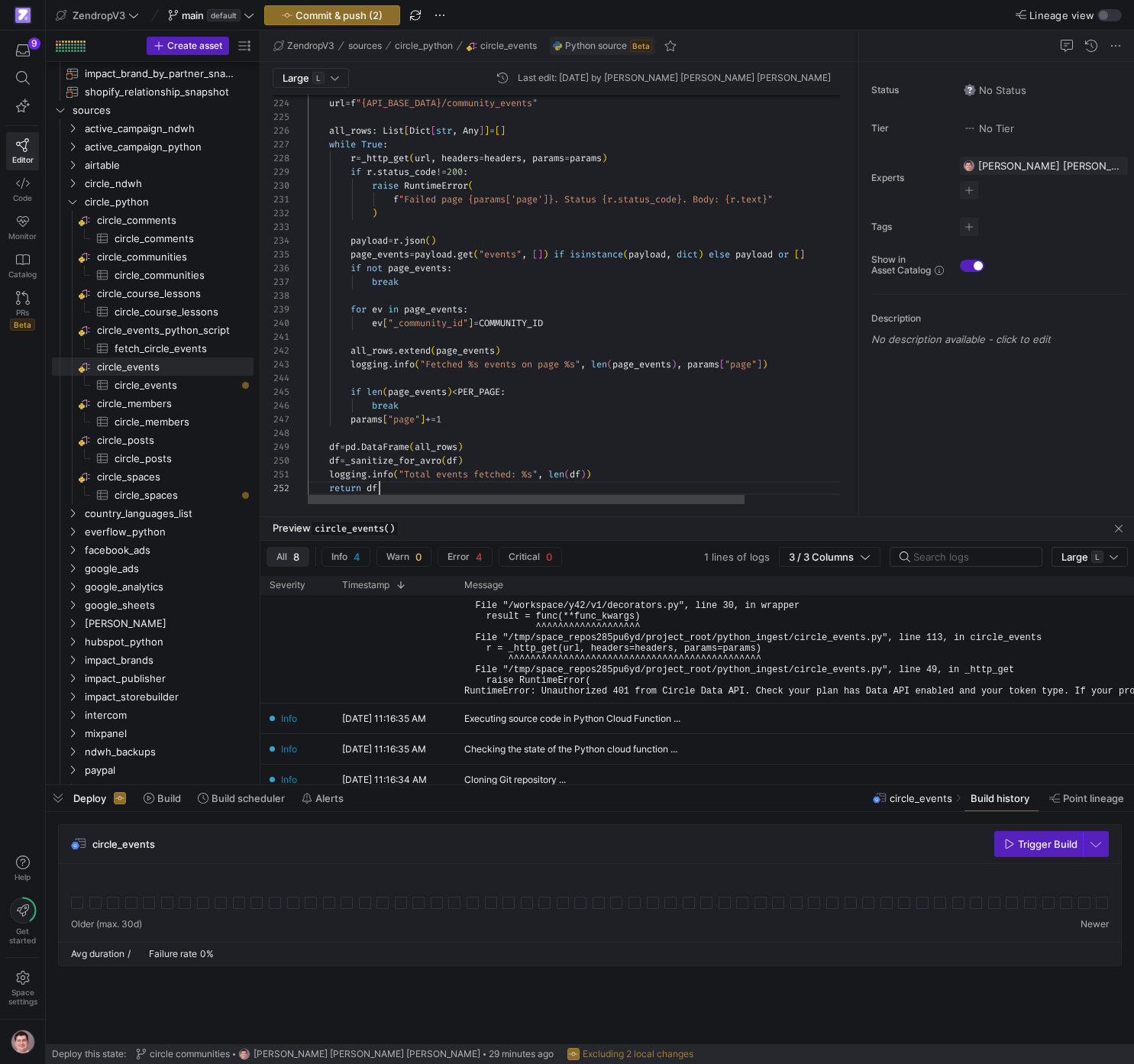
scroll to position [14, 72]
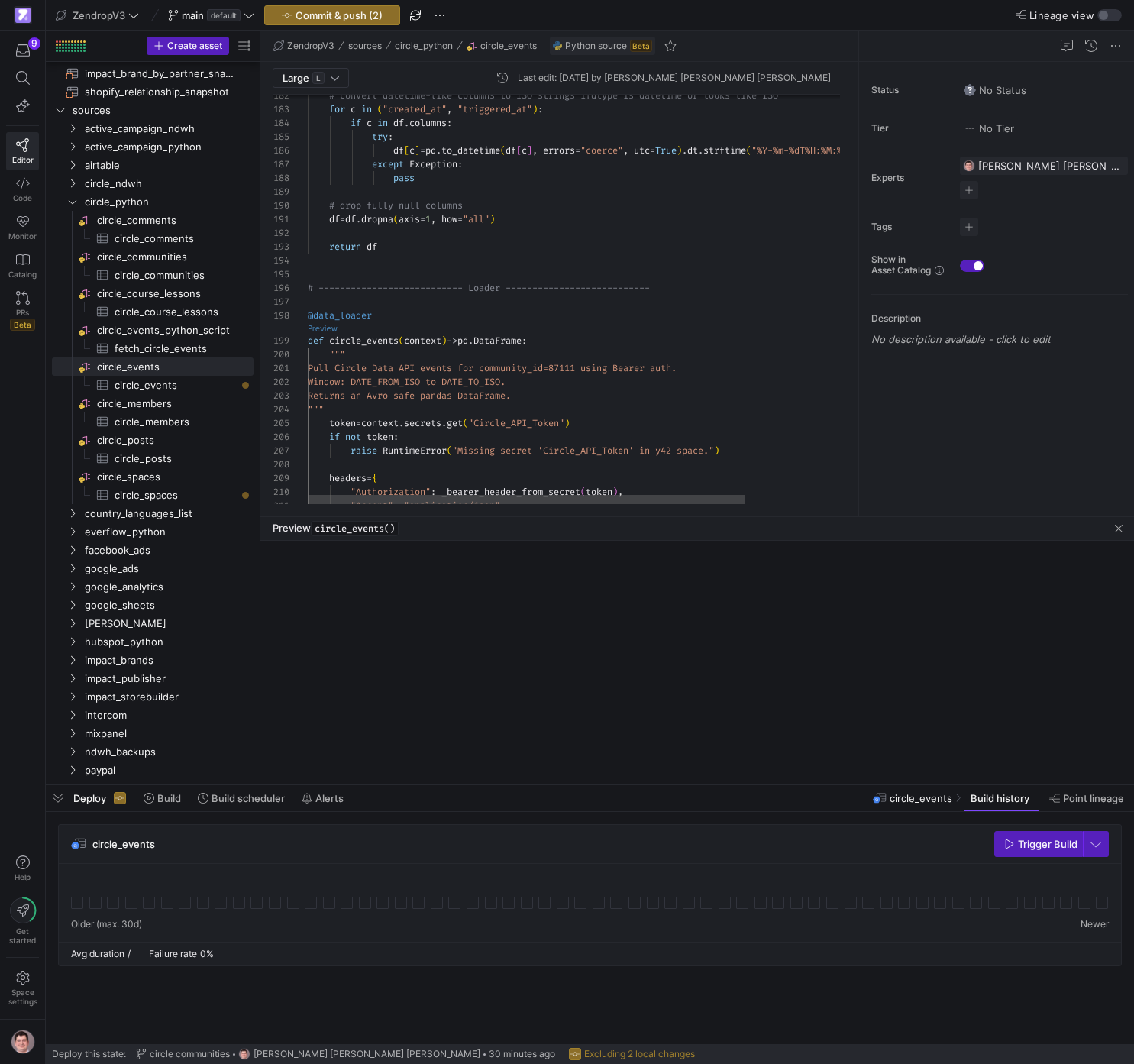
click at [329, 331] on link "Preview" at bounding box center [322, 328] width 30 height 8
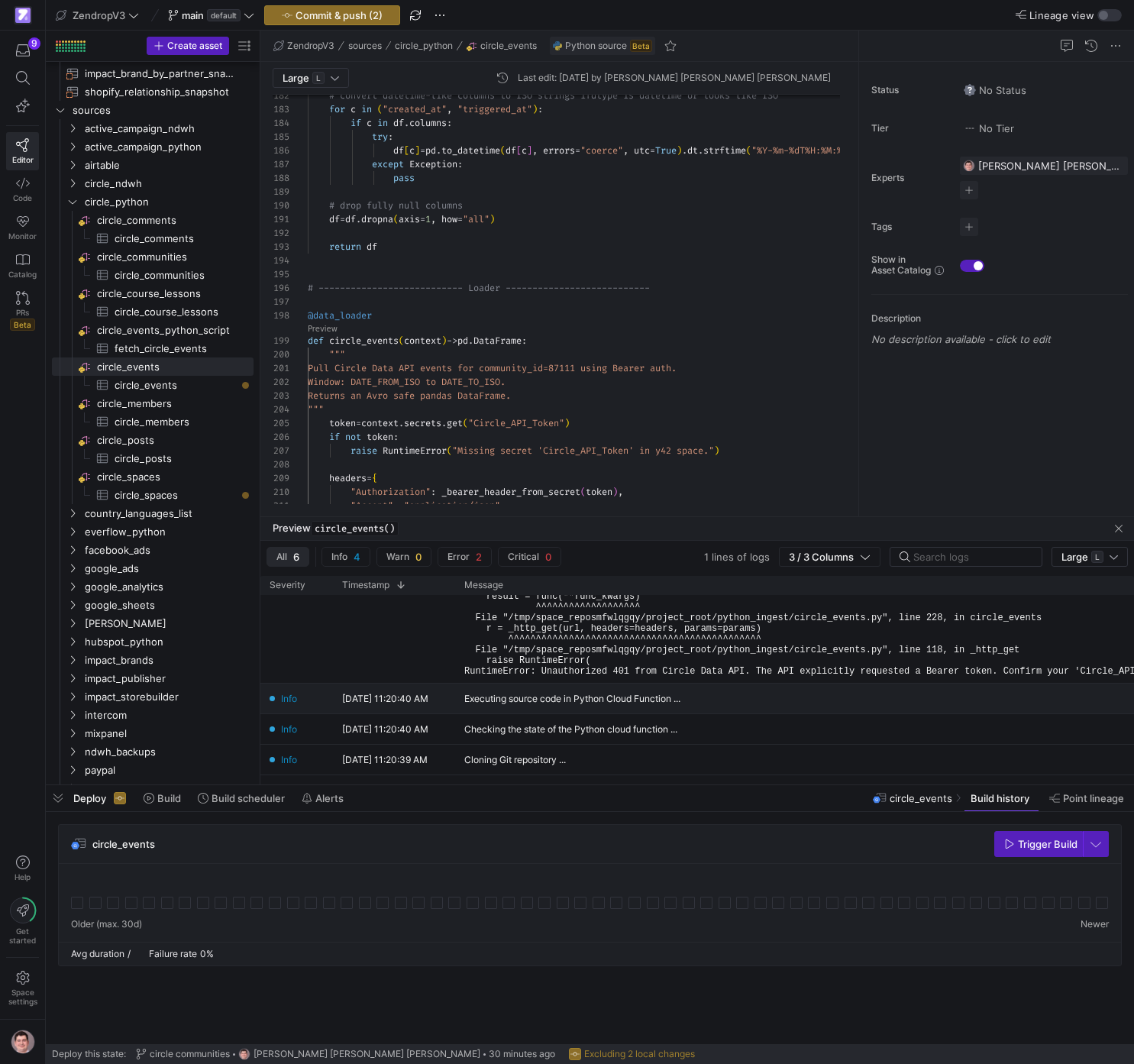
scroll to position [0, 0]
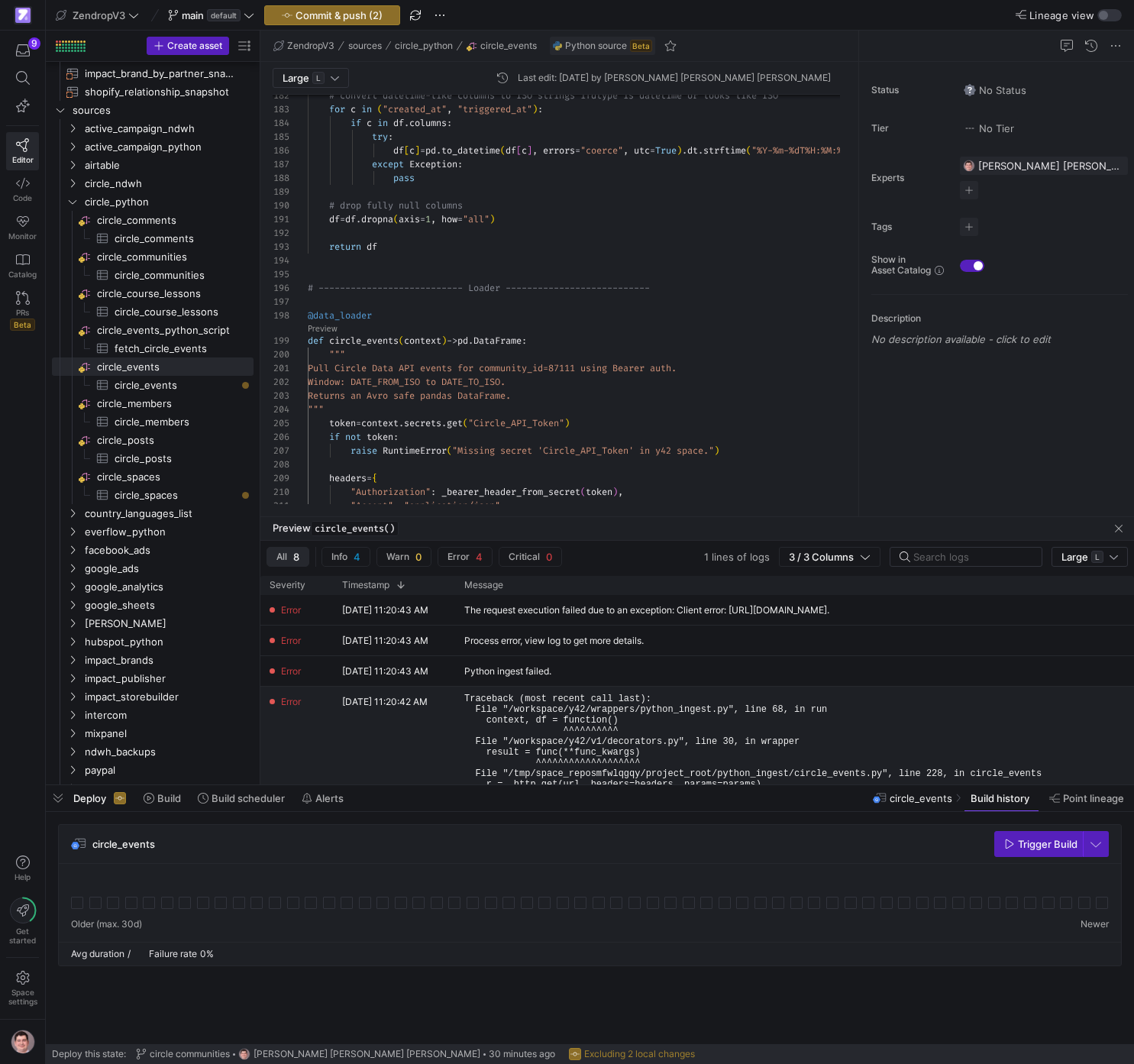
click at [693, 614] on pre "Traceback (most recent call last): File "/workspace/y42/wrappers/python_ingest.…" at bounding box center [1116, 763] width 1304 height 139
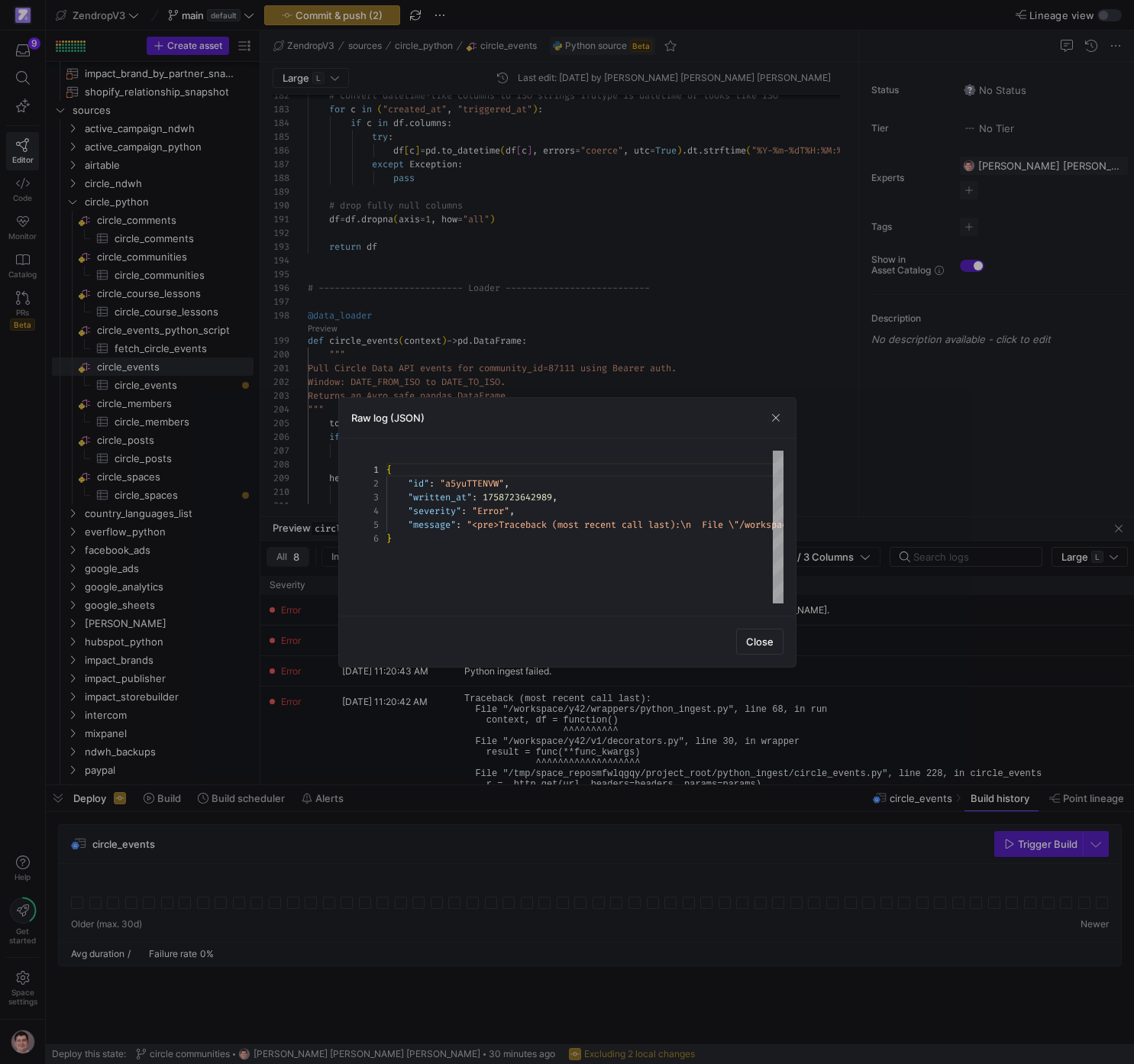
scroll to position [55, 0]
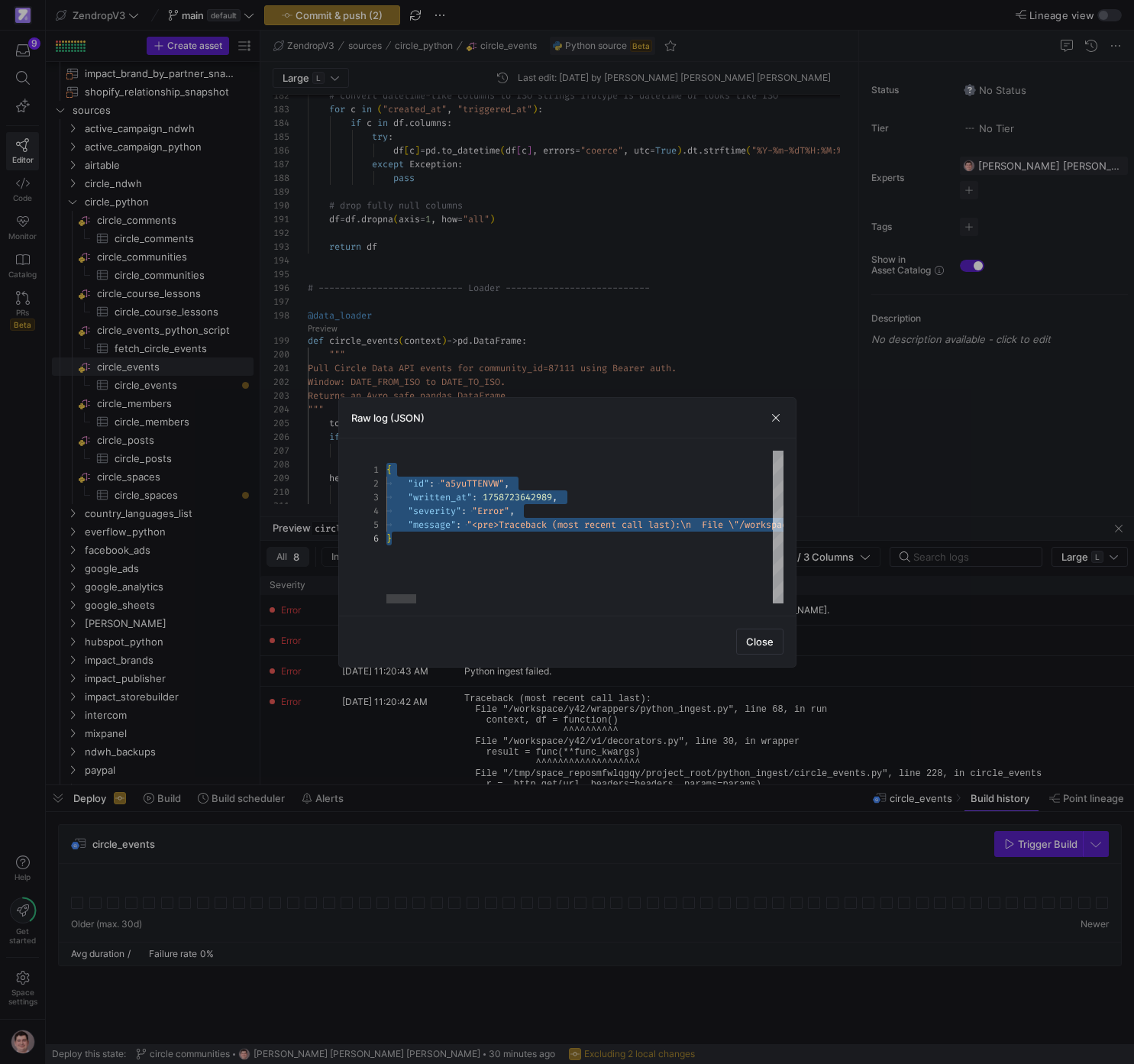
scroll to position [14, 5]
